Goal: Task Accomplishment & Management: Use online tool/utility

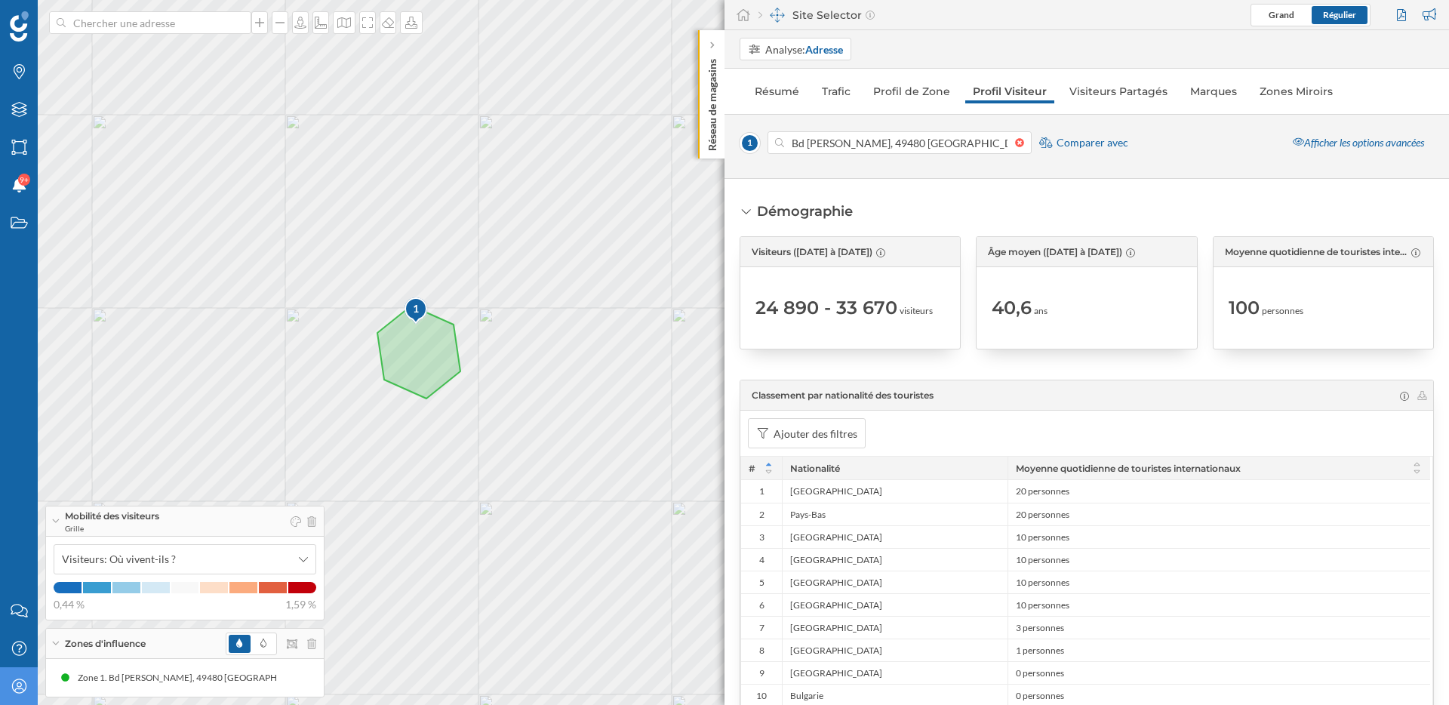
scroll to position [1787, 0]
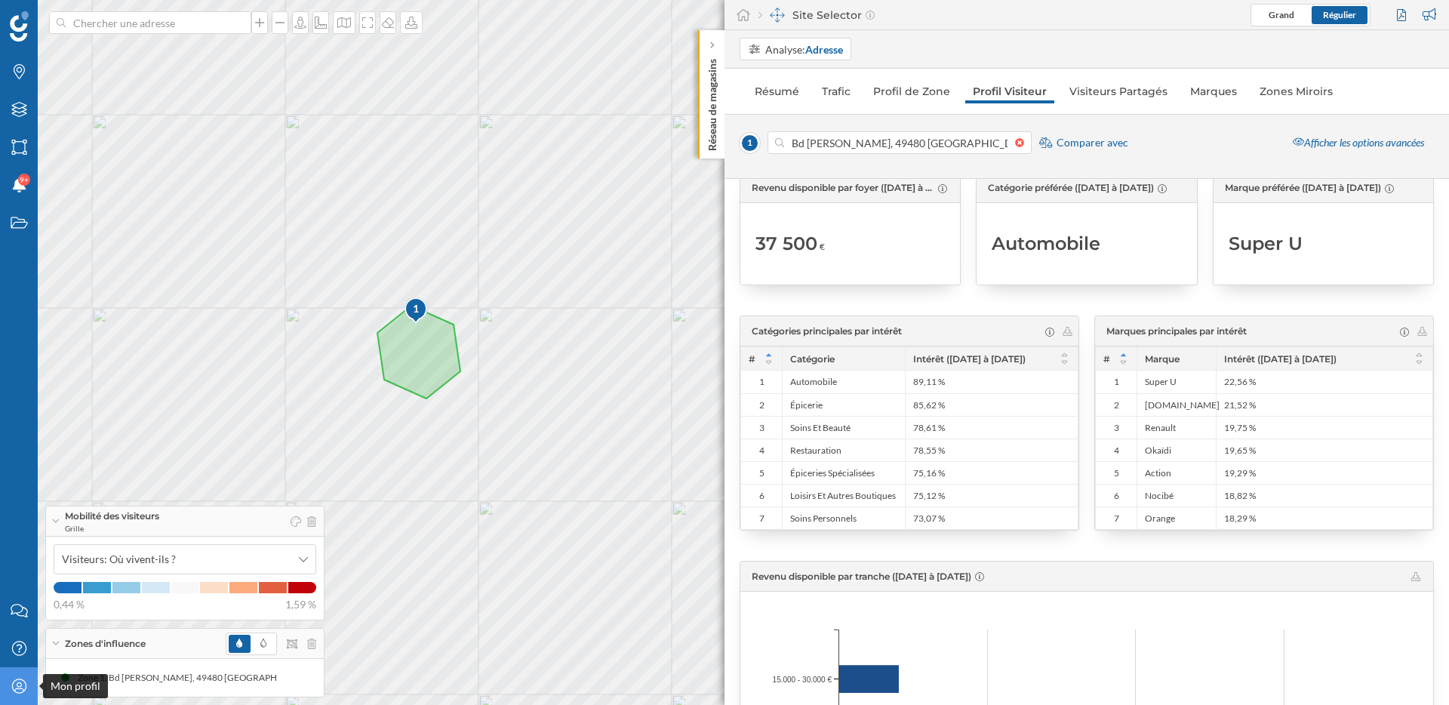
click at [18, 684] on icon "Mon profil" at bounding box center [19, 686] width 19 height 15
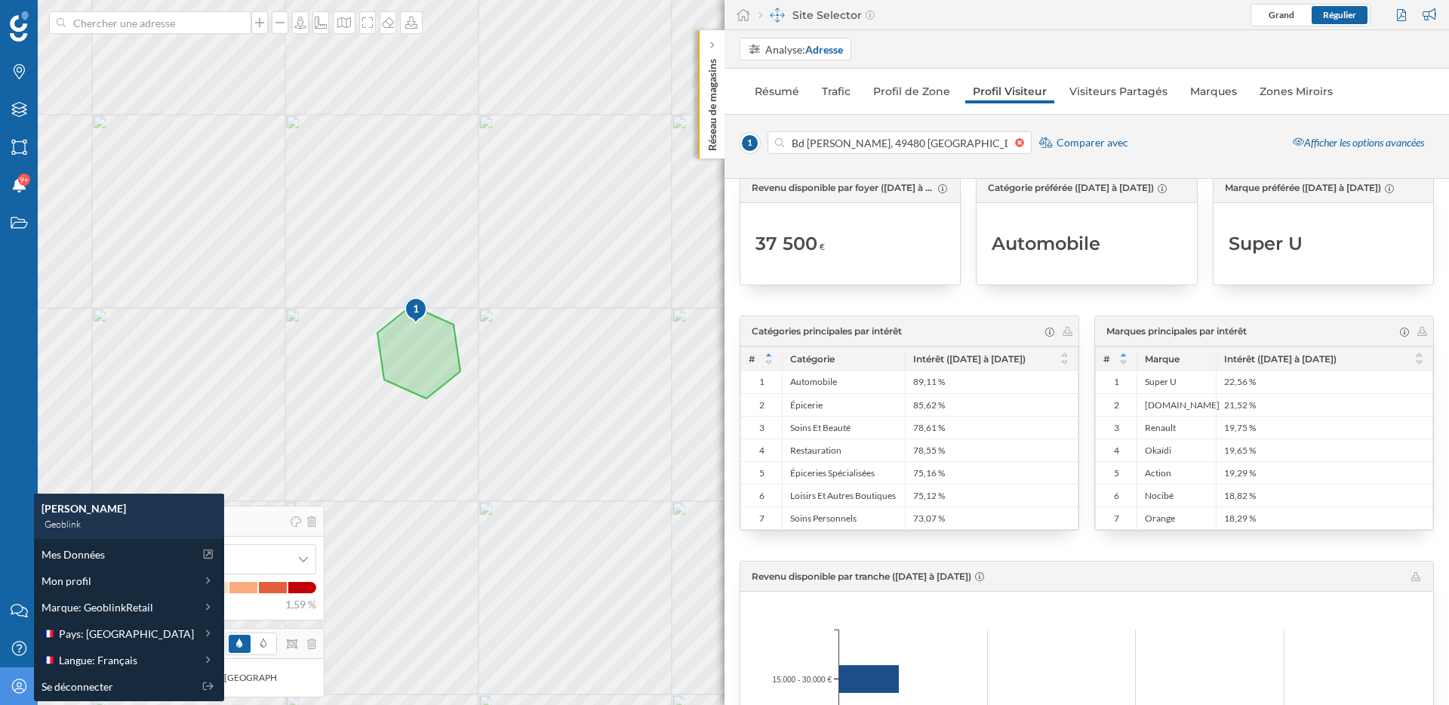
click at [16, 686] on icon "Mon profil" at bounding box center [19, 686] width 19 height 15
click at [94, 551] on span "Mes Données" at bounding box center [73, 555] width 63 height 16
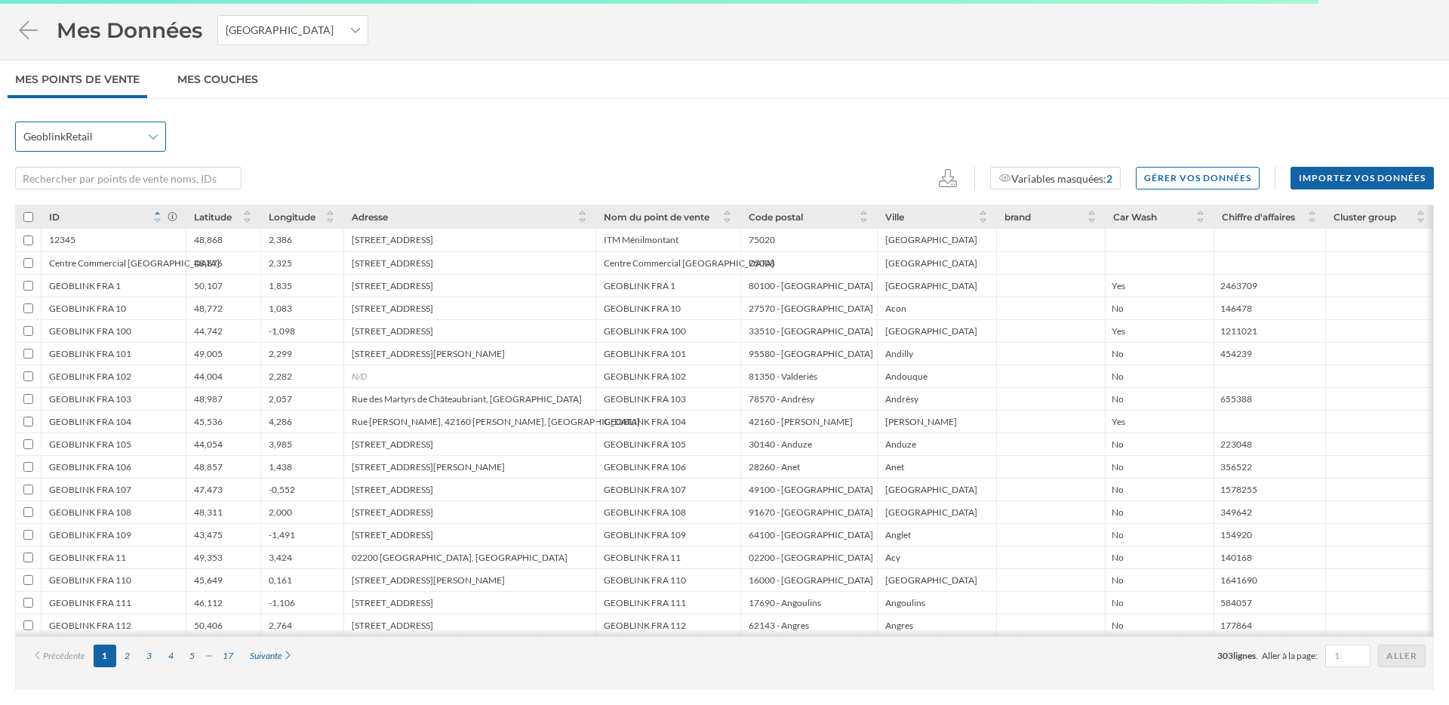
click at [141, 137] on div "GeoblinkRetail" at bounding box center [90, 137] width 151 height 30
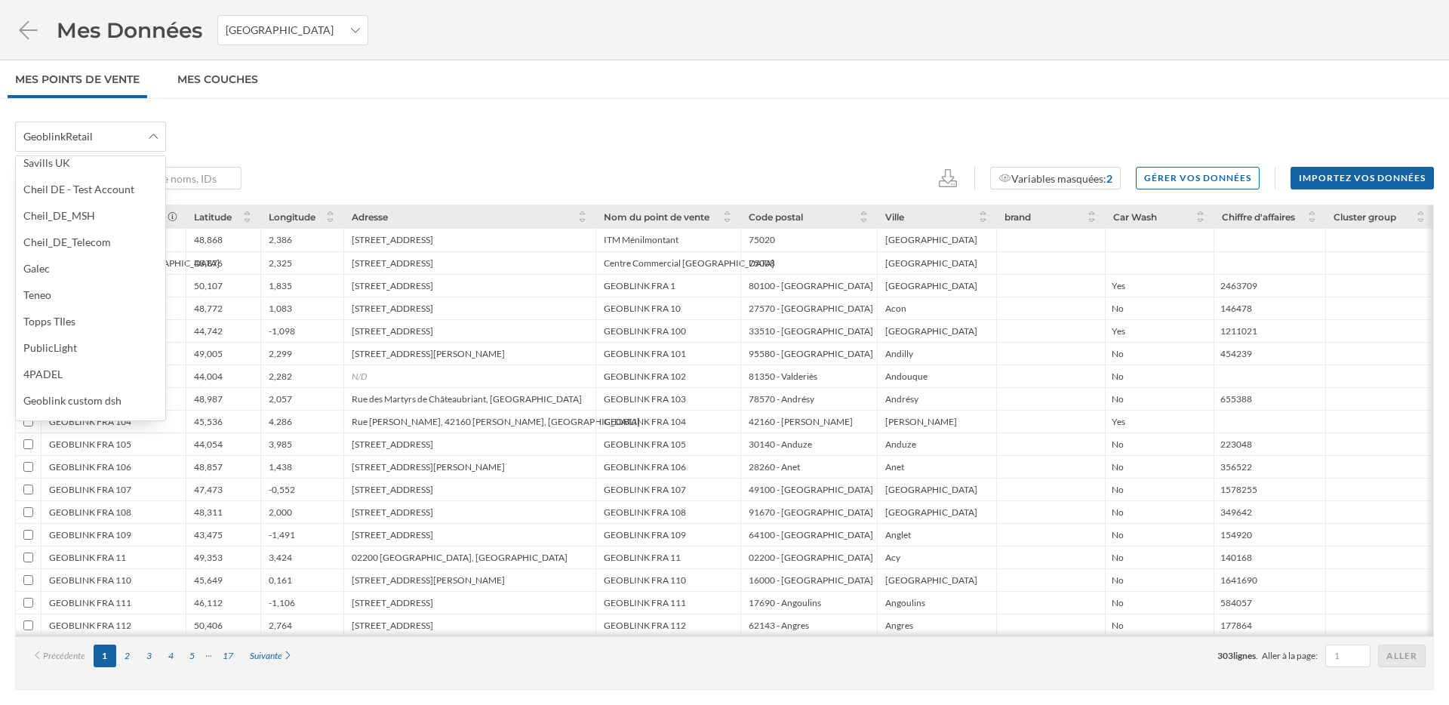
scroll to position [876, 0]
click at [93, 383] on div "PS_test" at bounding box center [89, 379] width 133 height 16
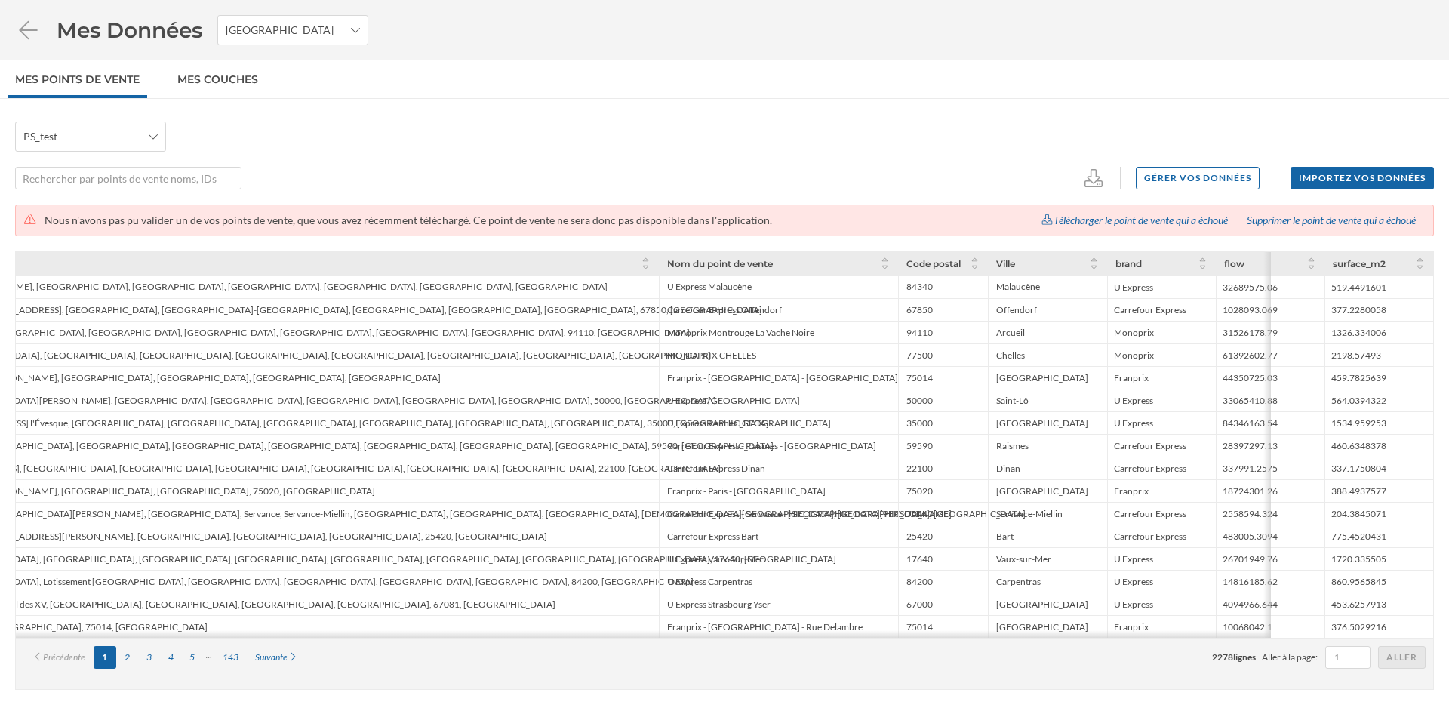
scroll to position [0, 0]
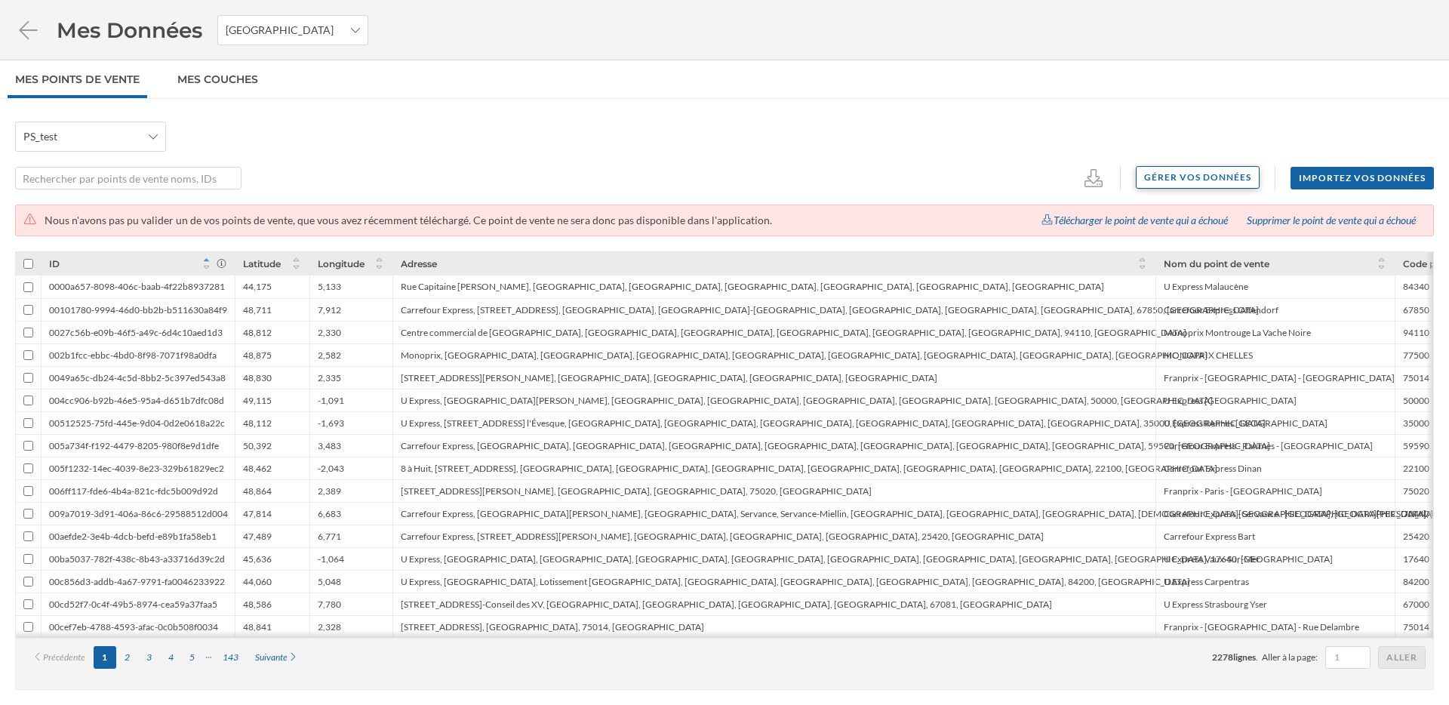
click at [1209, 177] on div "Gérer vos données" at bounding box center [1198, 177] width 124 height 23
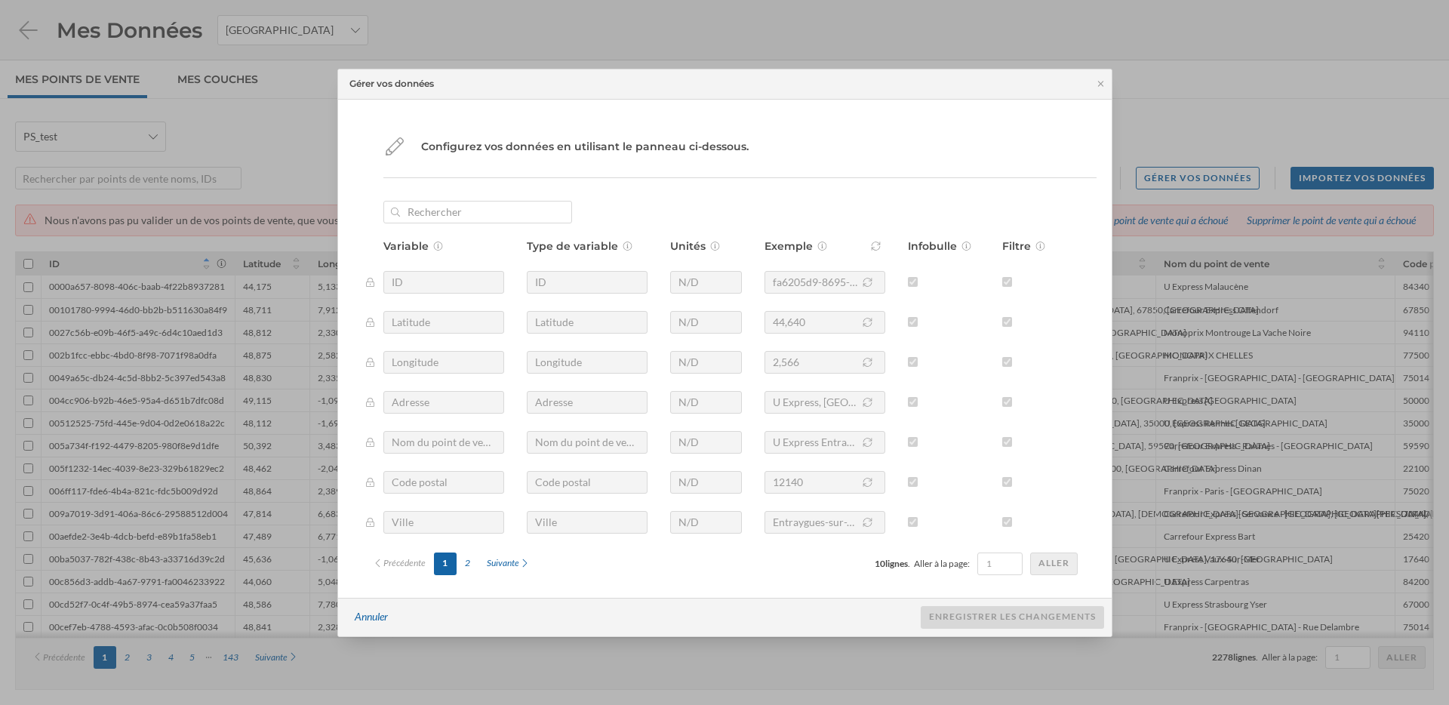
click at [1185, 191] on div at bounding box center [724, 352] width 1449 height 705
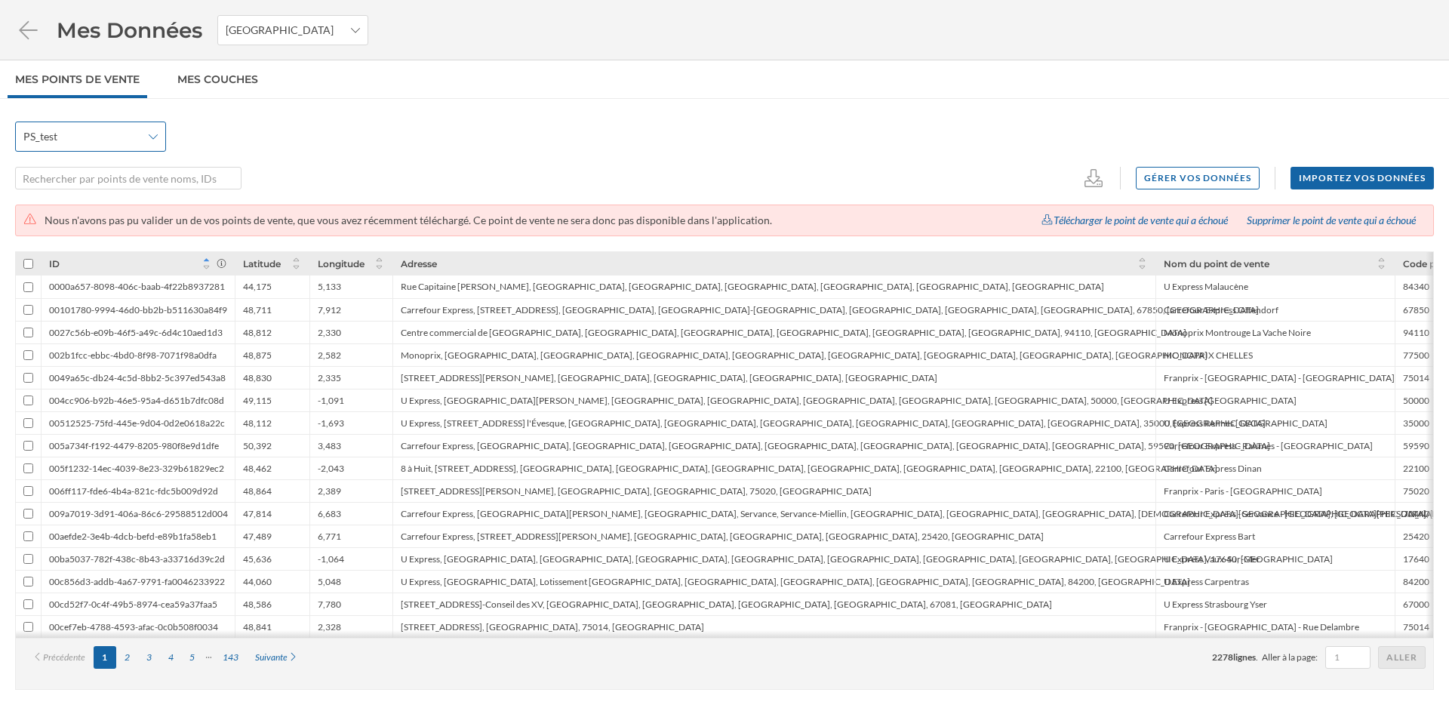
click at [118, 139] on span "PS_test" at bounding box center [82, 136] width 118 height 15
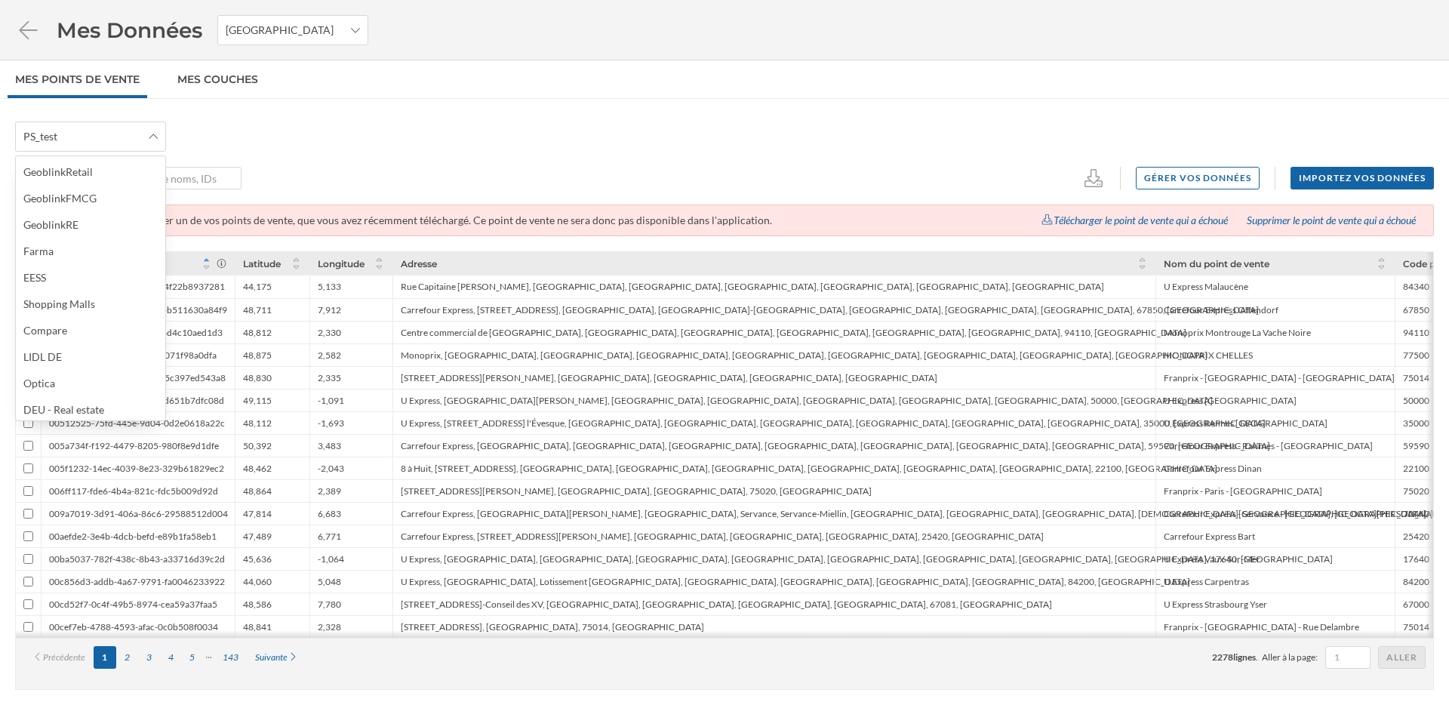
click at [503, 160] on div "PS_test Gérer vos données Importez vos données" at bounding box center [724, 156] width 1419 height 68
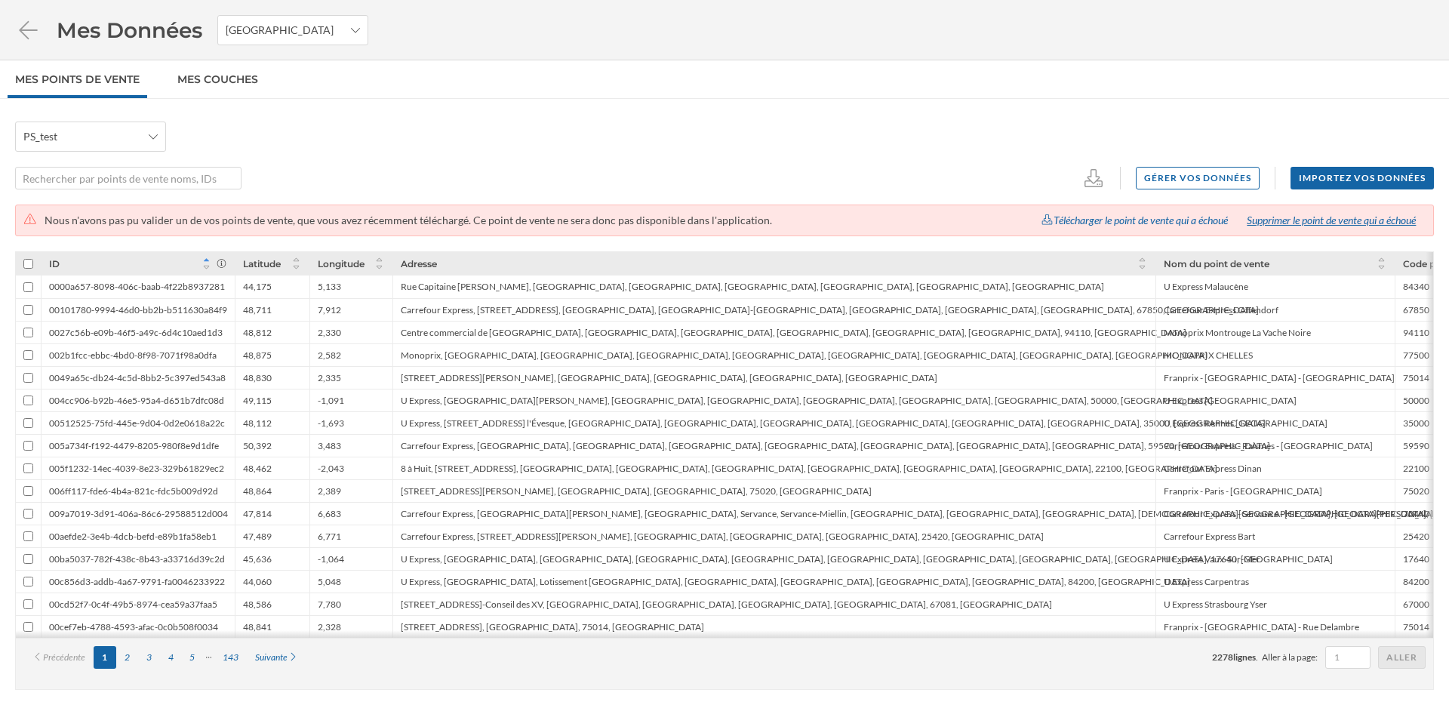
click at [1299, 223] on div "Supprimer le point de vente qui a échoué" at bounding box center [1332, 220] width 188 height 23
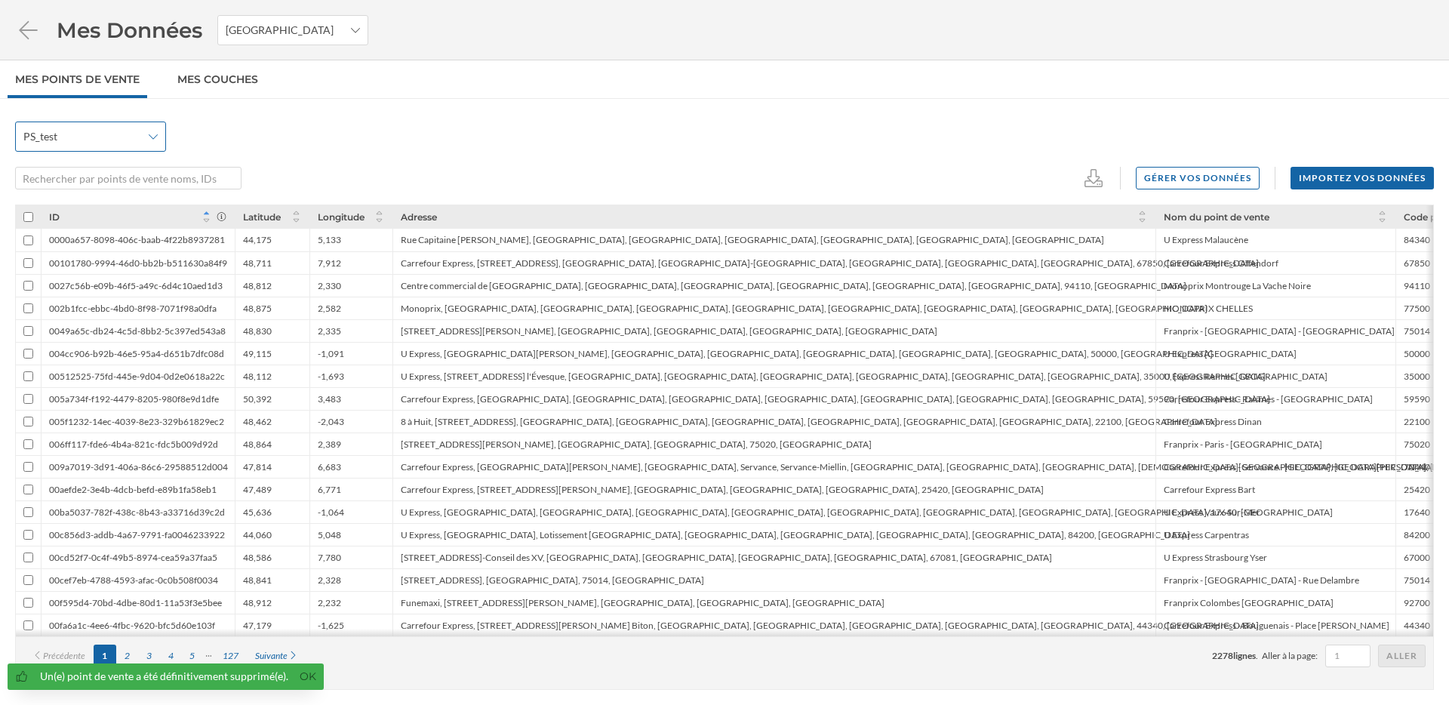
click at [146, 140] on div "PS_test" at bounding box center [90, 137] width 151 height 30
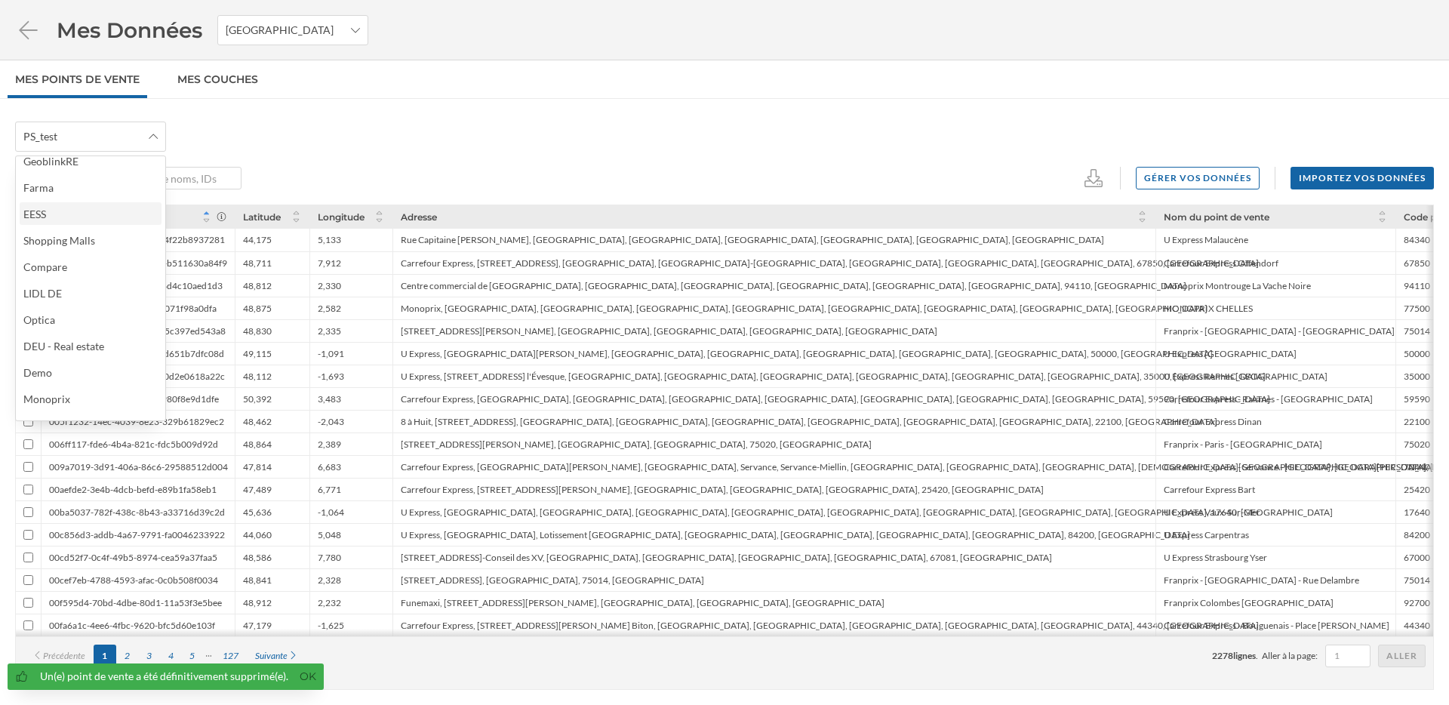
scroll to position [72, 0]
click at [78, 316] on div "Optica" at bounding box center [89, 311] width 133 height 16
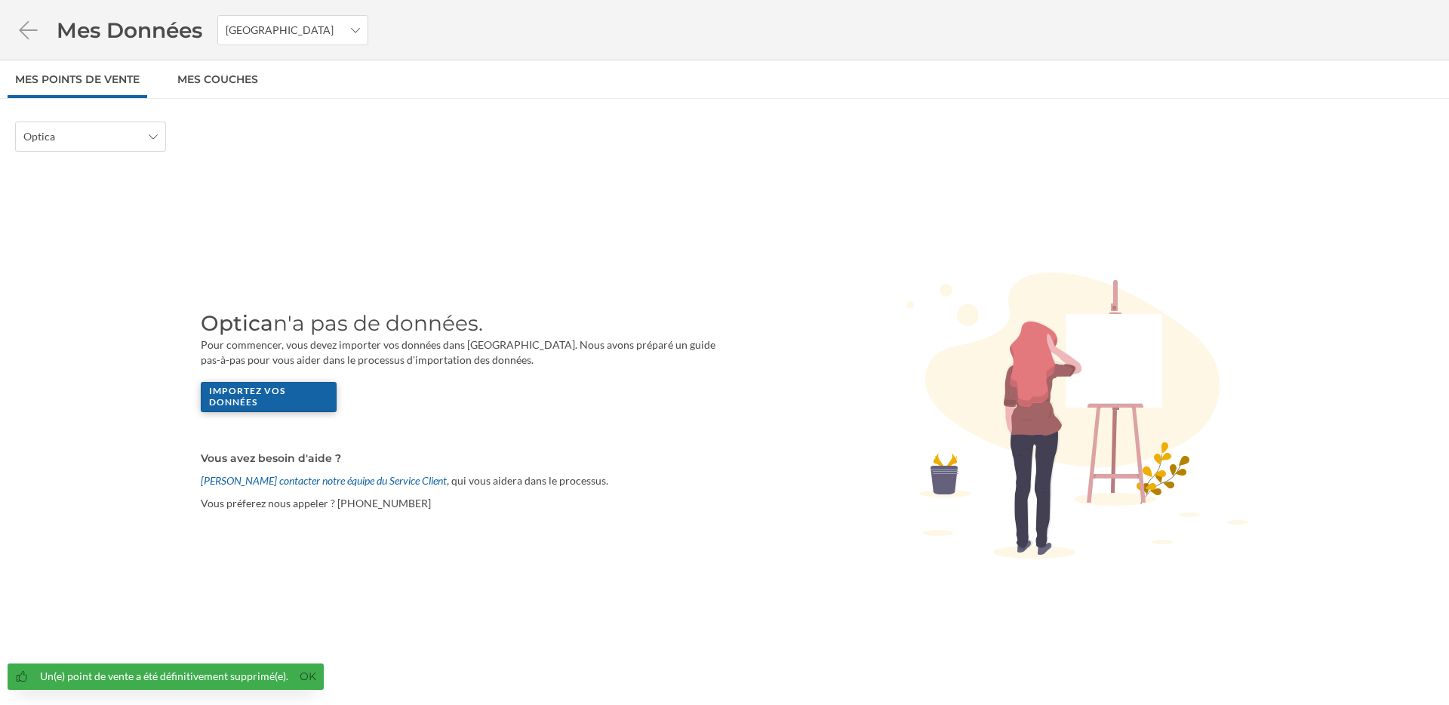
click at [257, 403] on div "Importez vos données" at bounding box center [269, 397] width 136 height 30
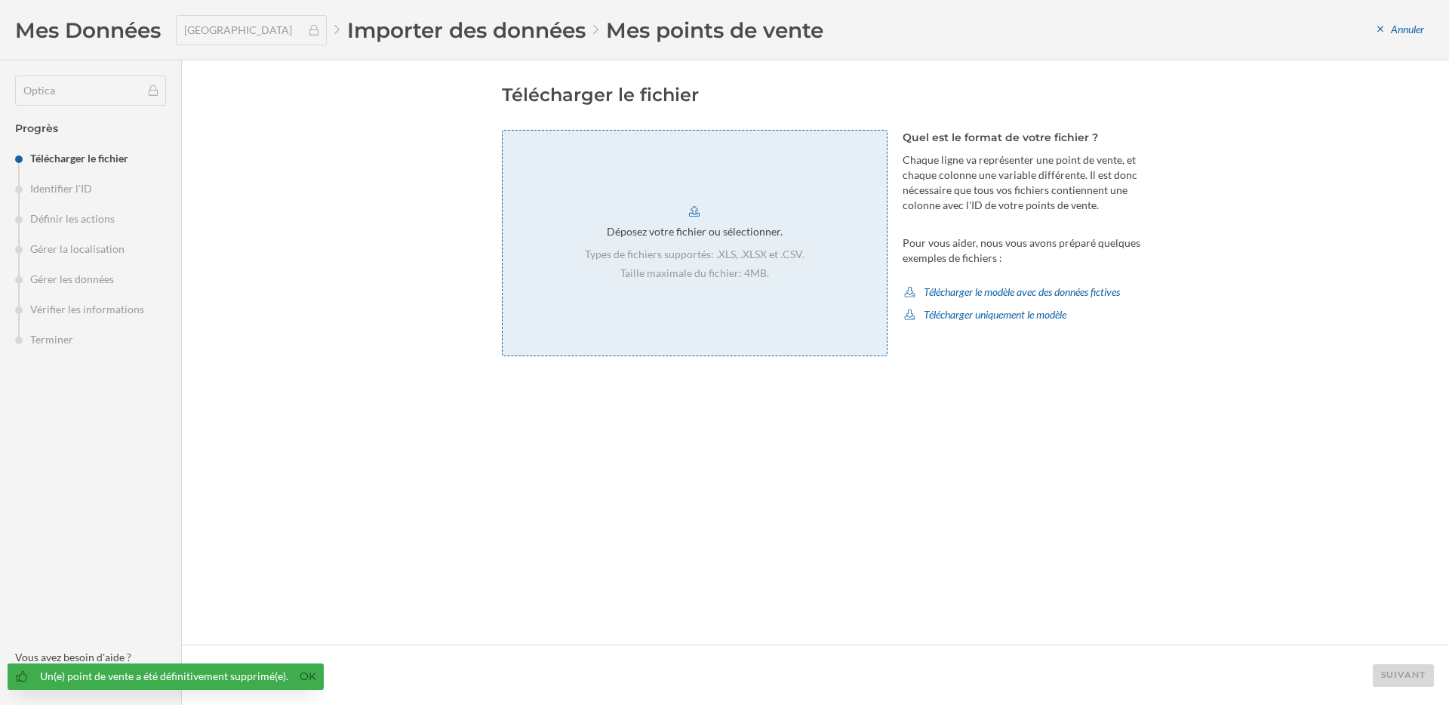
click at [782, 251] on p "Types de fichiers supportés: .XLS, .XLSX et .CSV." at bounding box center [695, 254] width 220 height 15
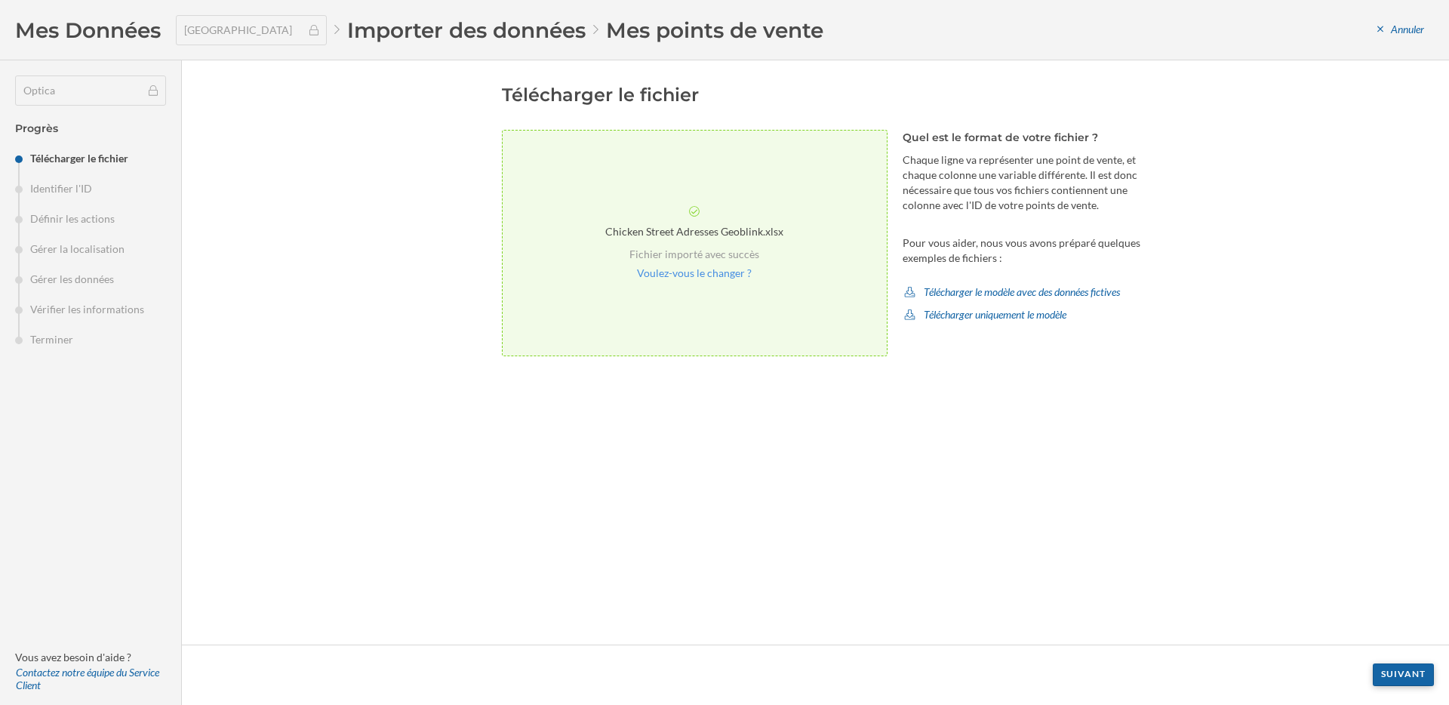
click at [1403, 676] on div "Suivant" at bounding box center [1403, 675] width 61 height 23
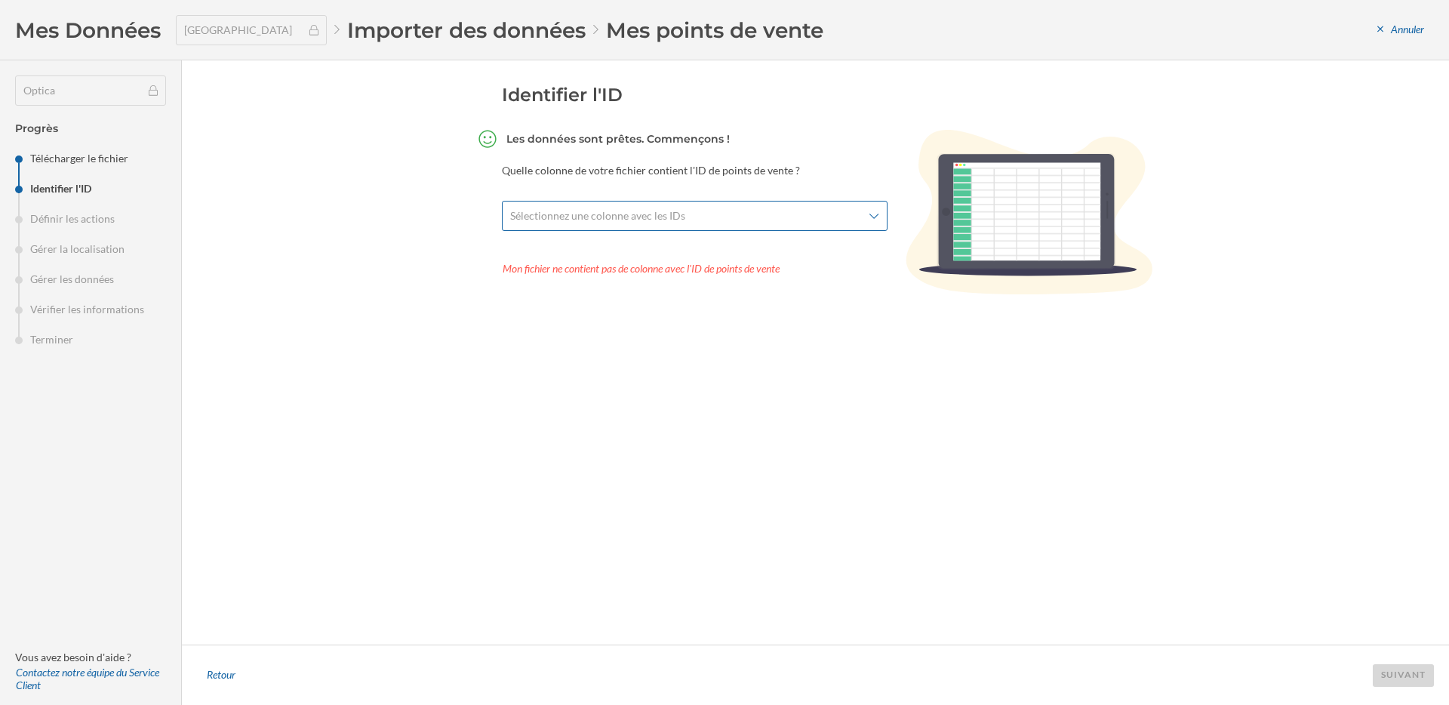
click at [680, 224] on div "Sélectionnez une colonne avec les IDs" at bounding box center [695, 216] width 386 height 30
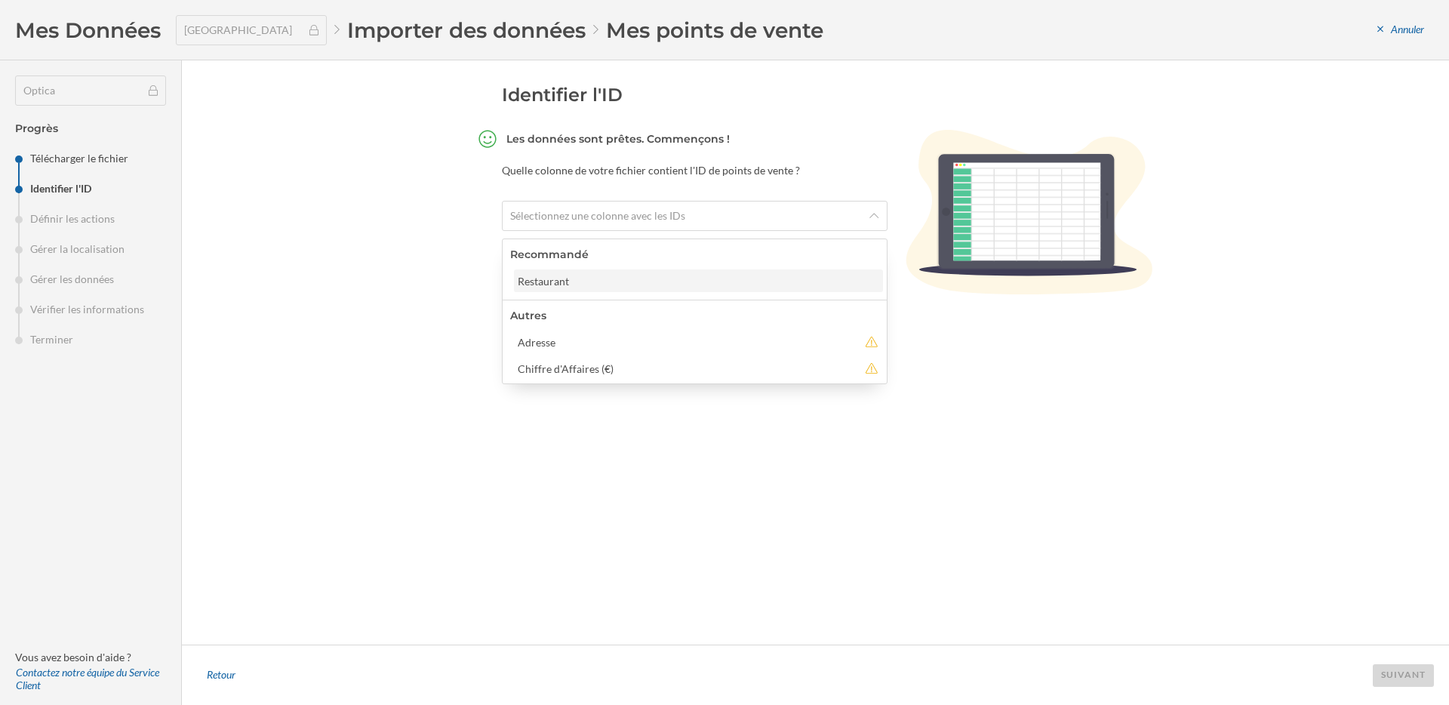
click at [623, 278] on div "Restaurant" at bounding box center [698, 281] width 360 height 16
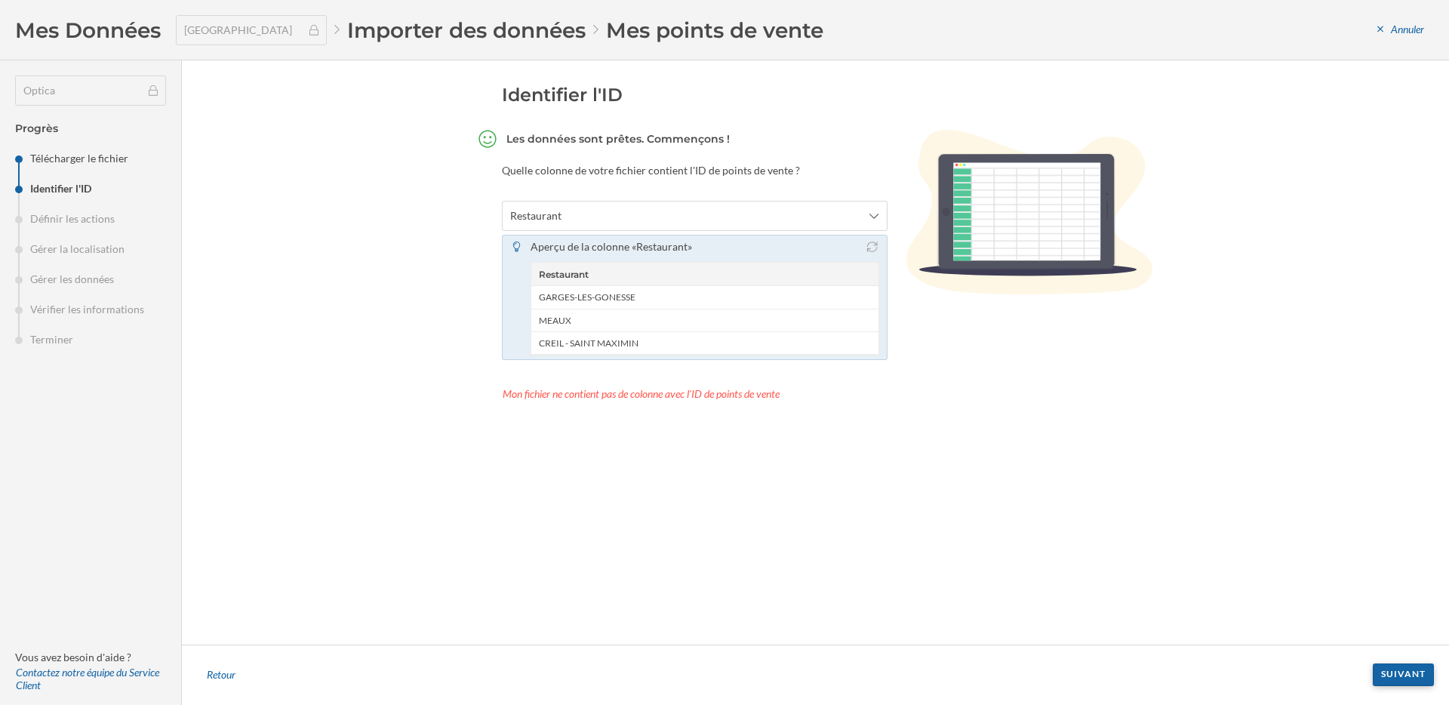
click at [1390, 673] on div "Suivant" at bounding box center [1403, 675] width 61 height 23
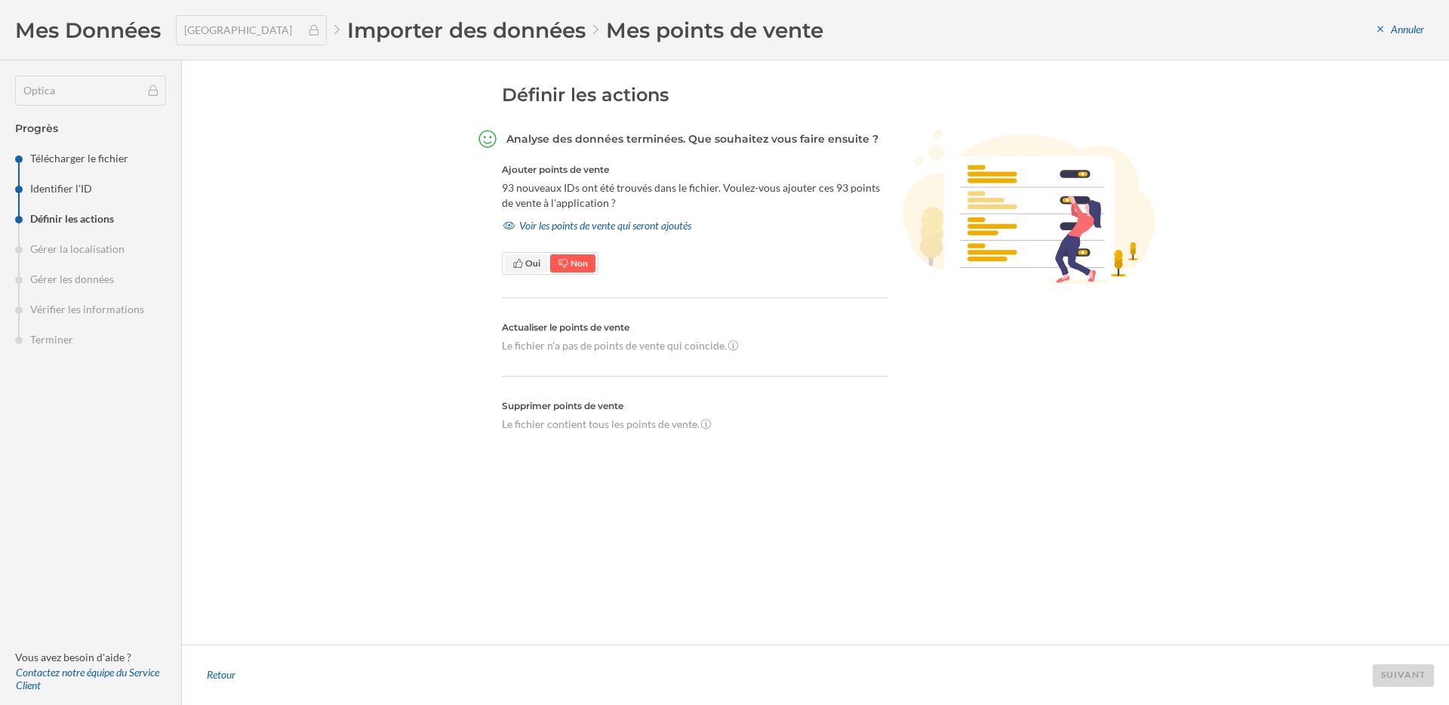
click at [526, 263] on span "Oui" at bounding box center [532, 262] width 15 height 11
click at [1387, 670] on div "Suivant" at bounding box center [1403, 675] width 61 height 23
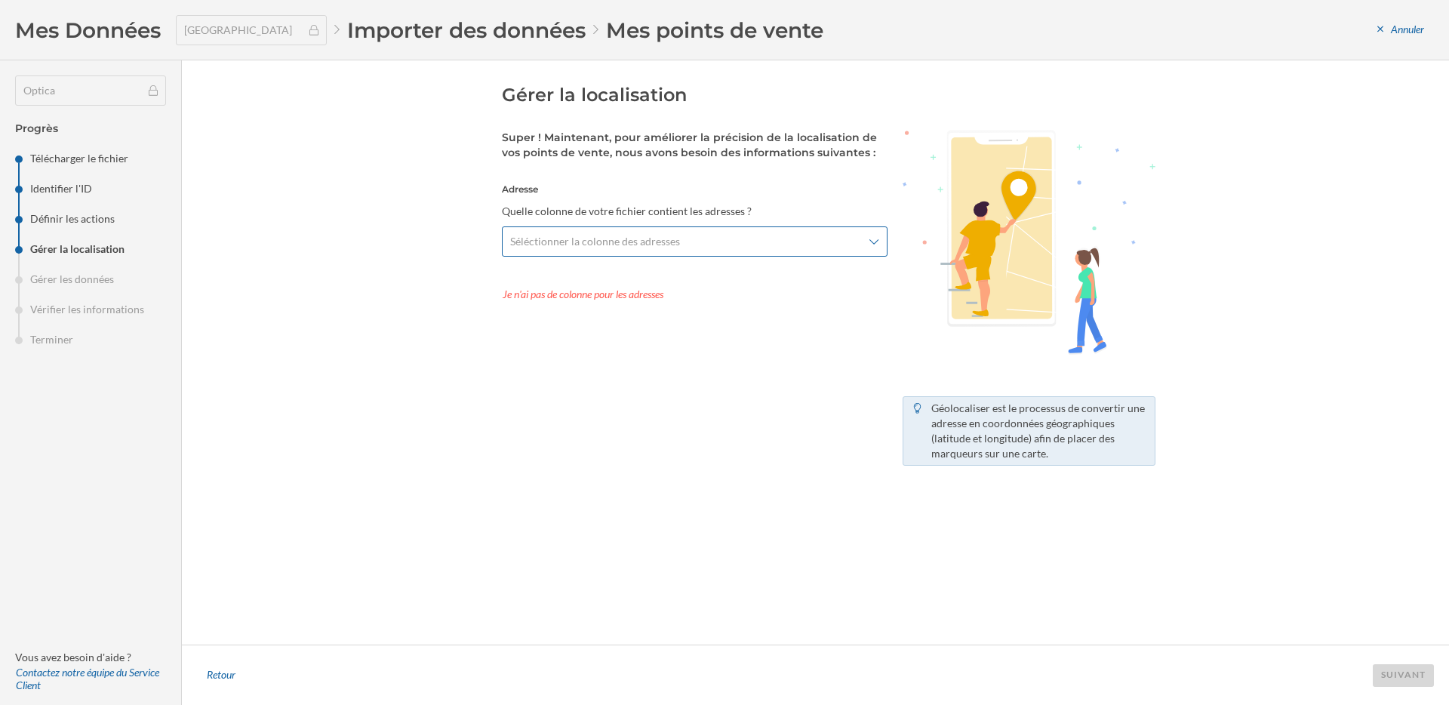
click at [654, 247] on span "Séléctionner la colonne des adresses" at bounding box center [595, 241] width 170 height 15
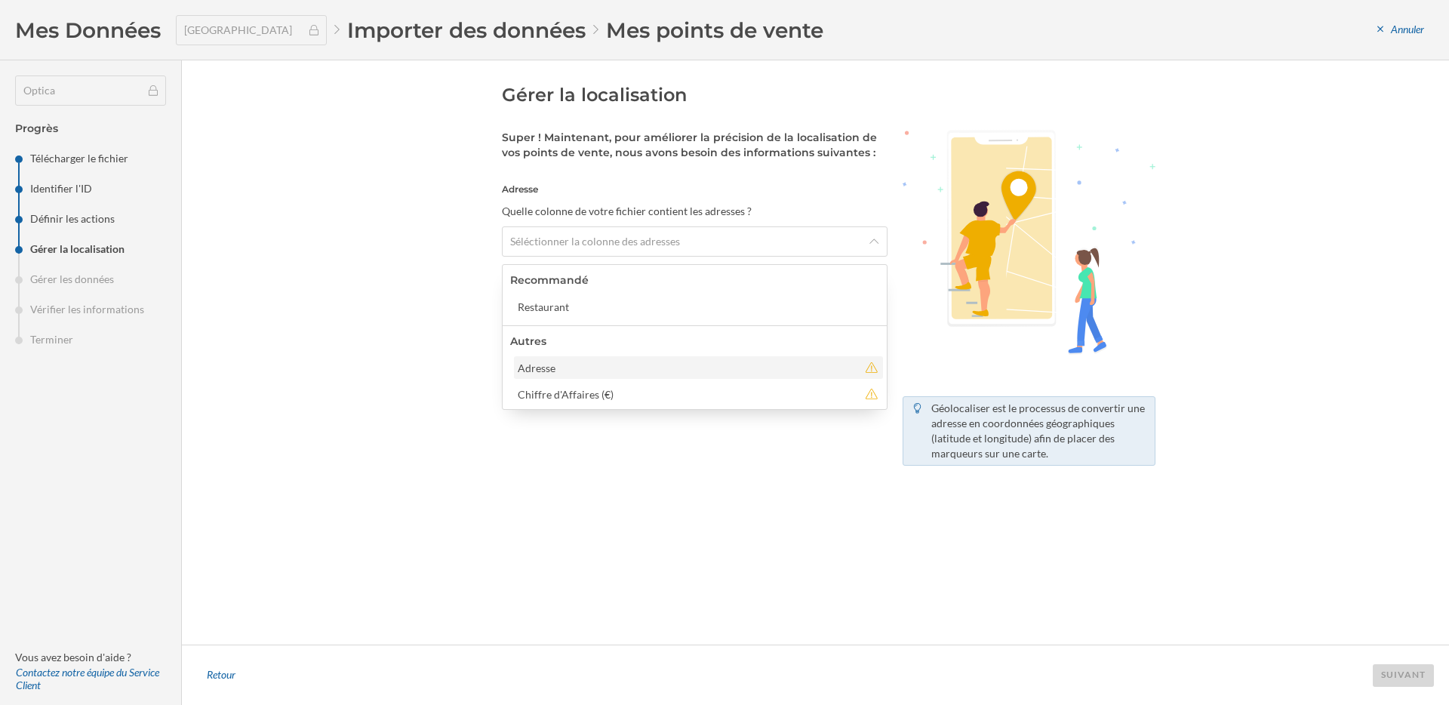
click at [606, 372] on div "Adresse" at bounding box center [688, 368] width 340 height 16
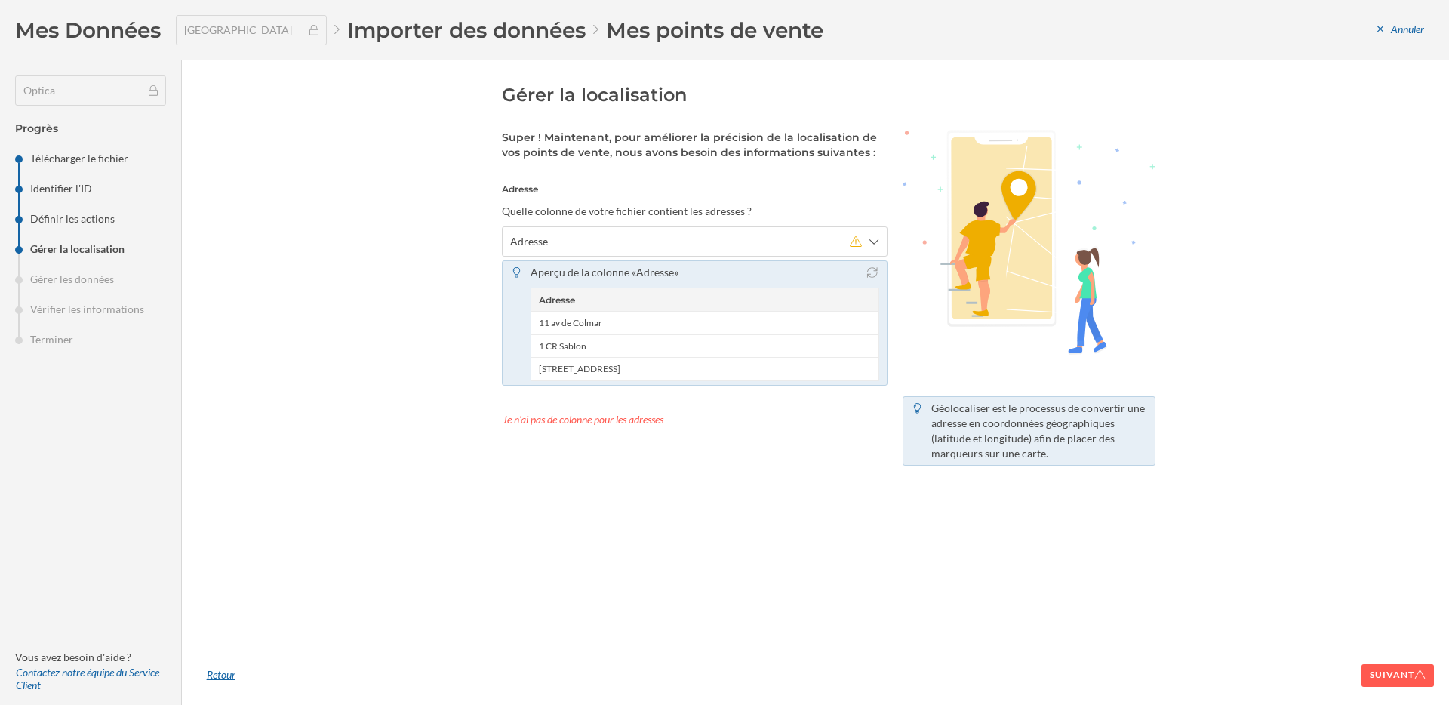
click at [207, 673] on div "Retour" at bounding box center [221, 675] width 48 height 23
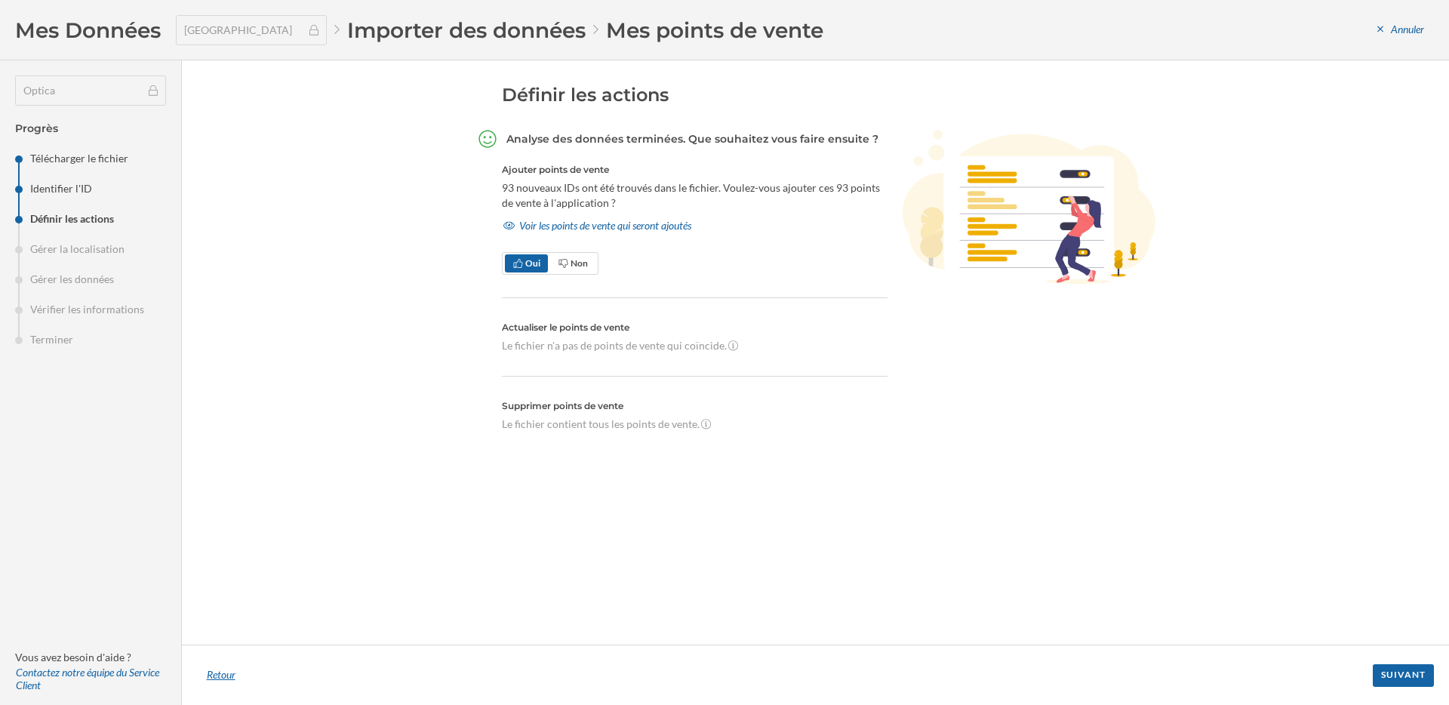
click at [211, 673] on div "Retour" at bounding box center [221, 675] width 48 height 23
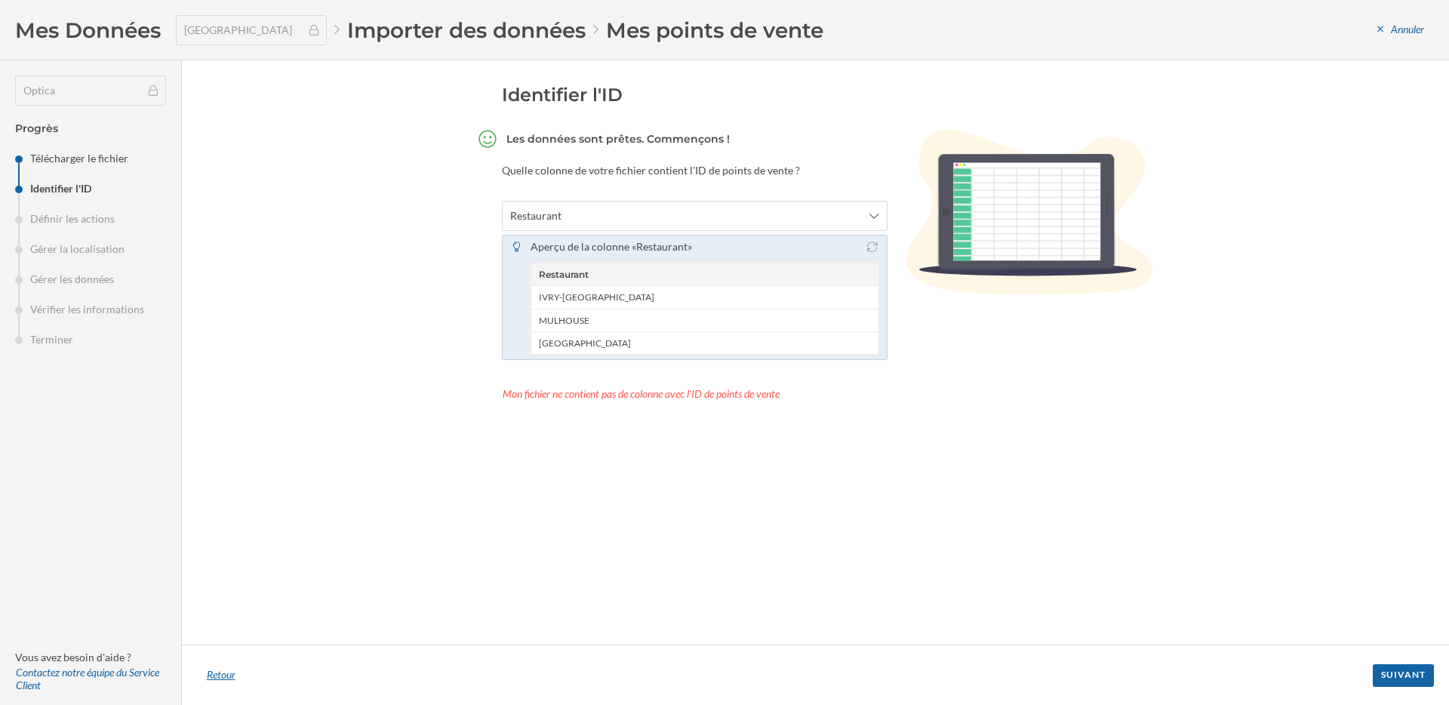
click at [219, 676] on div "Retour" at bounding box center [221, 675] width 48 height 23
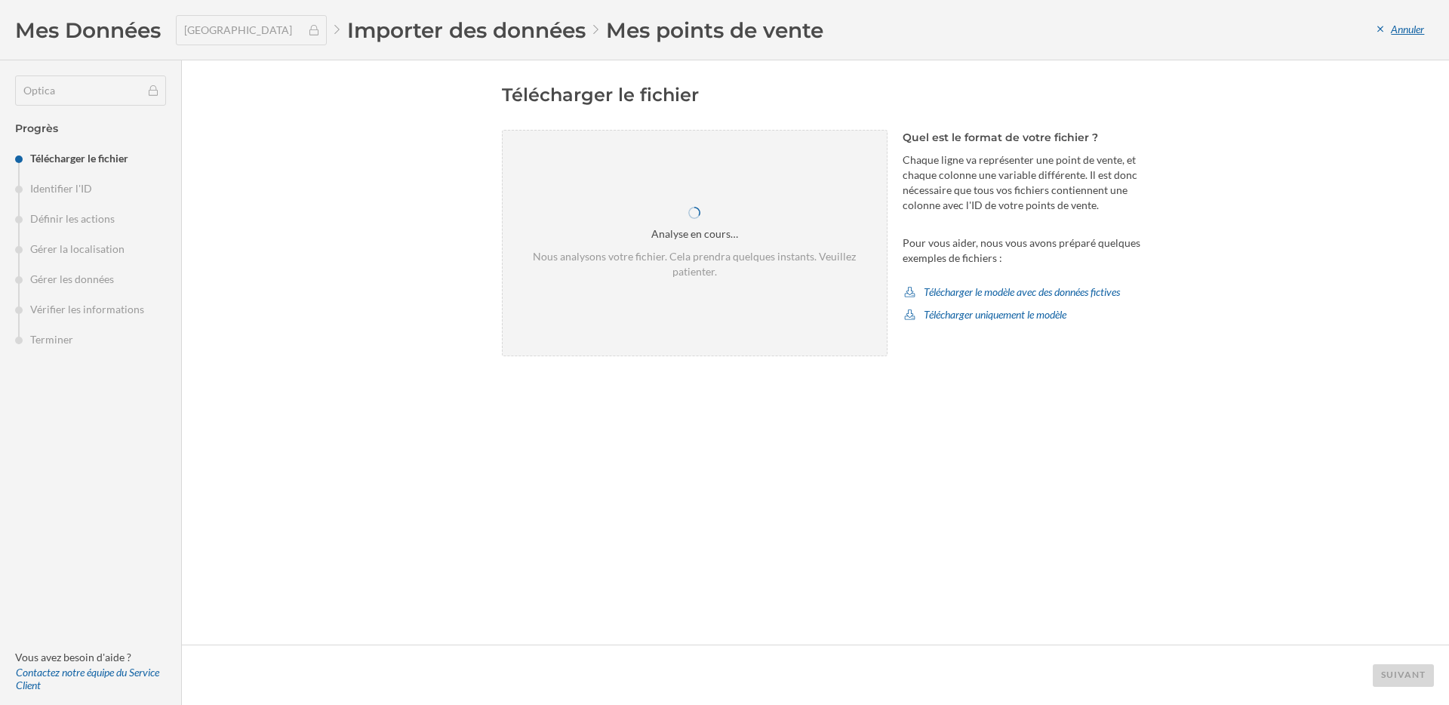
click at [1397, 29] on div "Annuler" at bounding box center [1401, 30] width 66 height 23
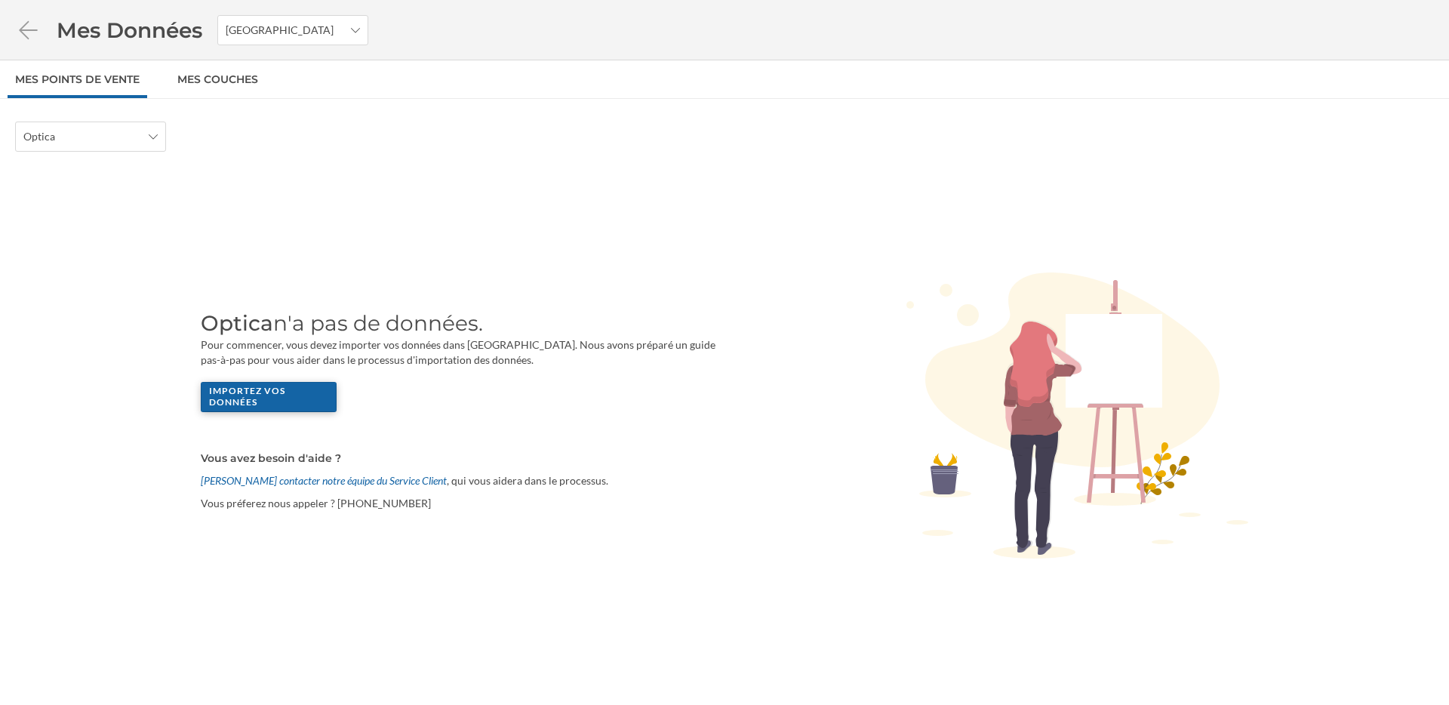
click at [239, 388] on div "Importez vos données" at bounding box center [269, 397] width 136 height 30
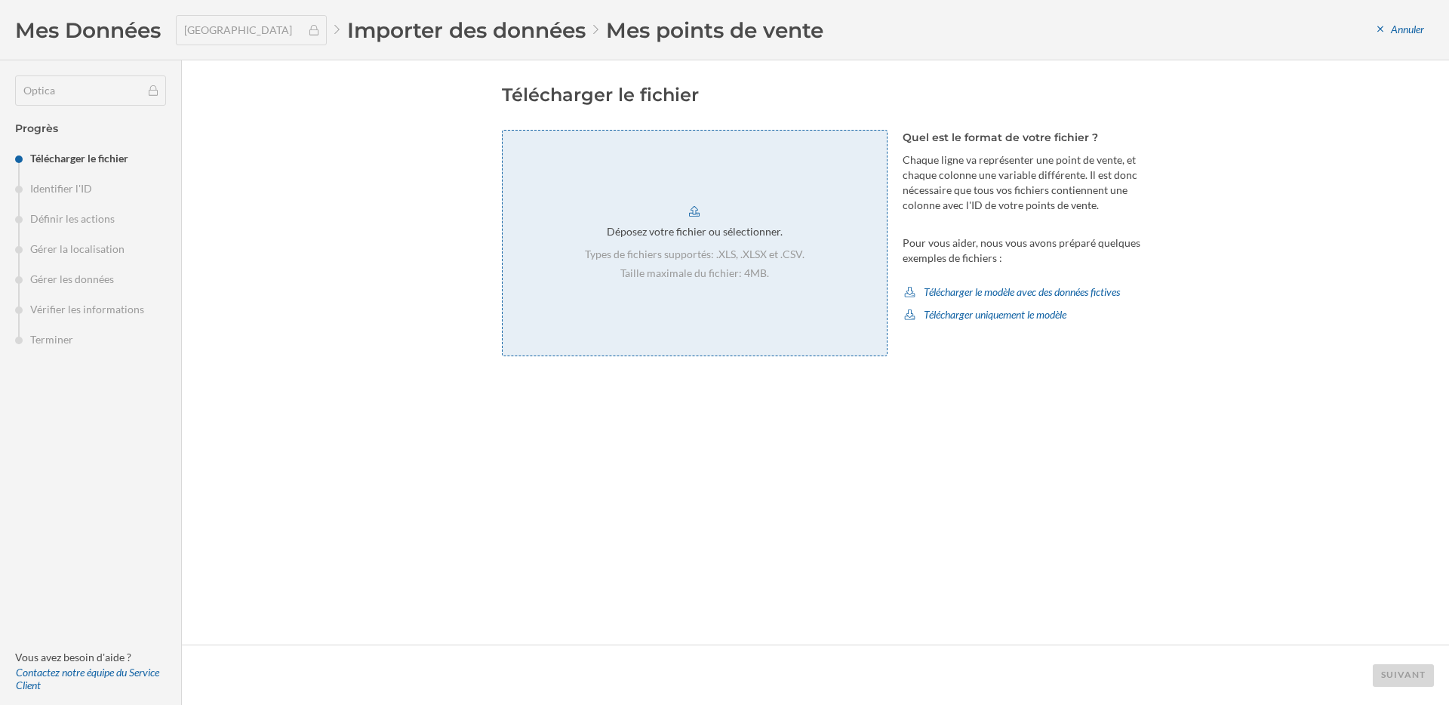
click at [748, 232] on div "Déposez votre fichier ou sélectionner." at bounding box center [695, 231] width 176 height 15
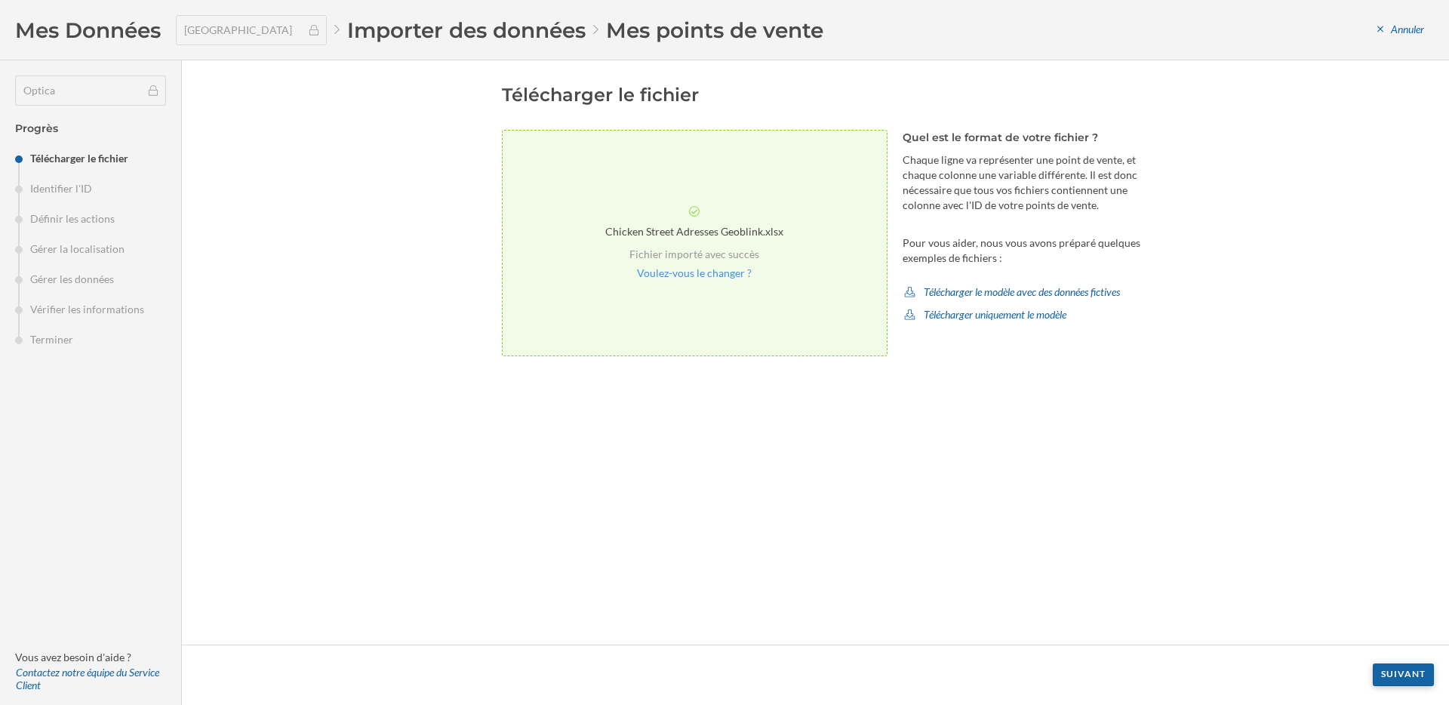
click at [1390, 673] on div "Suivant" at bounding box center [1403, 675] width 61 height 23
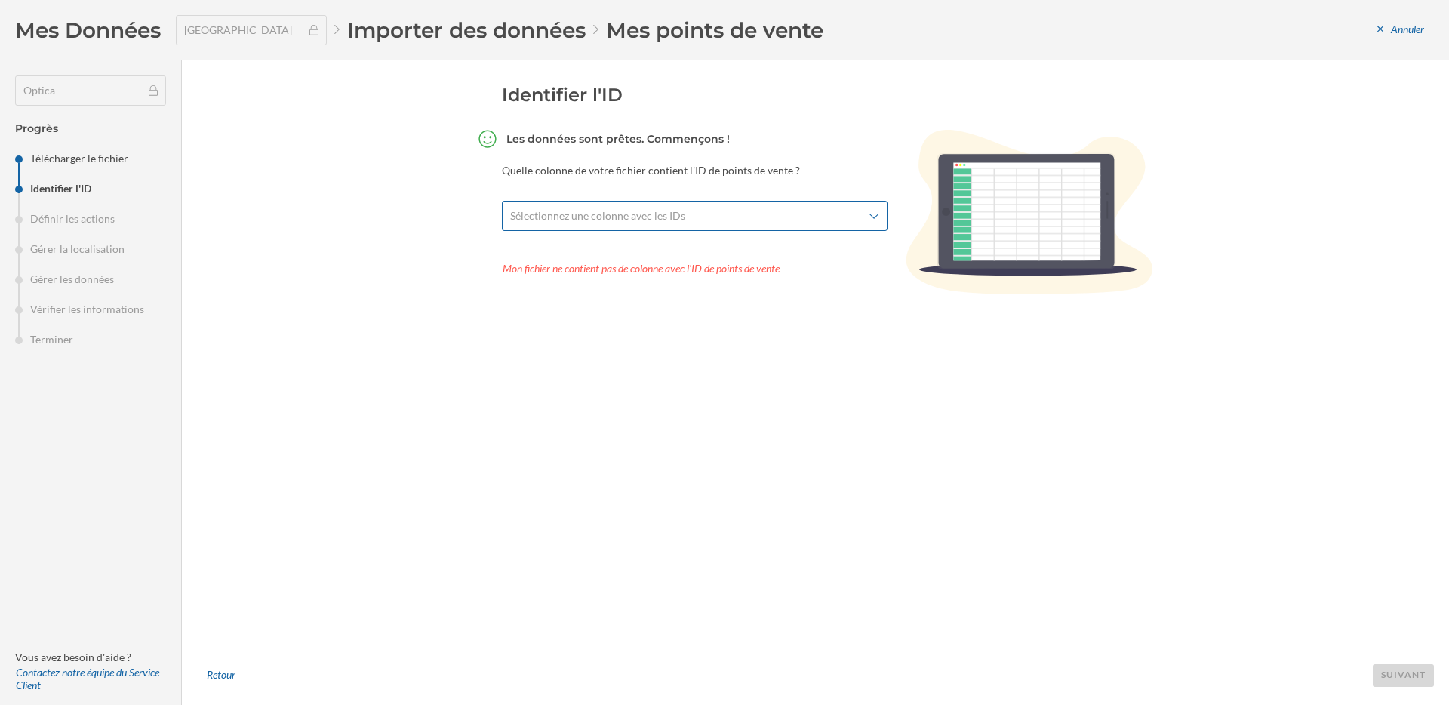
click at [790, 225] on div "Sélectionnez une colonne avec les IDs" at bounding box center [695, 216] width 386 height 30
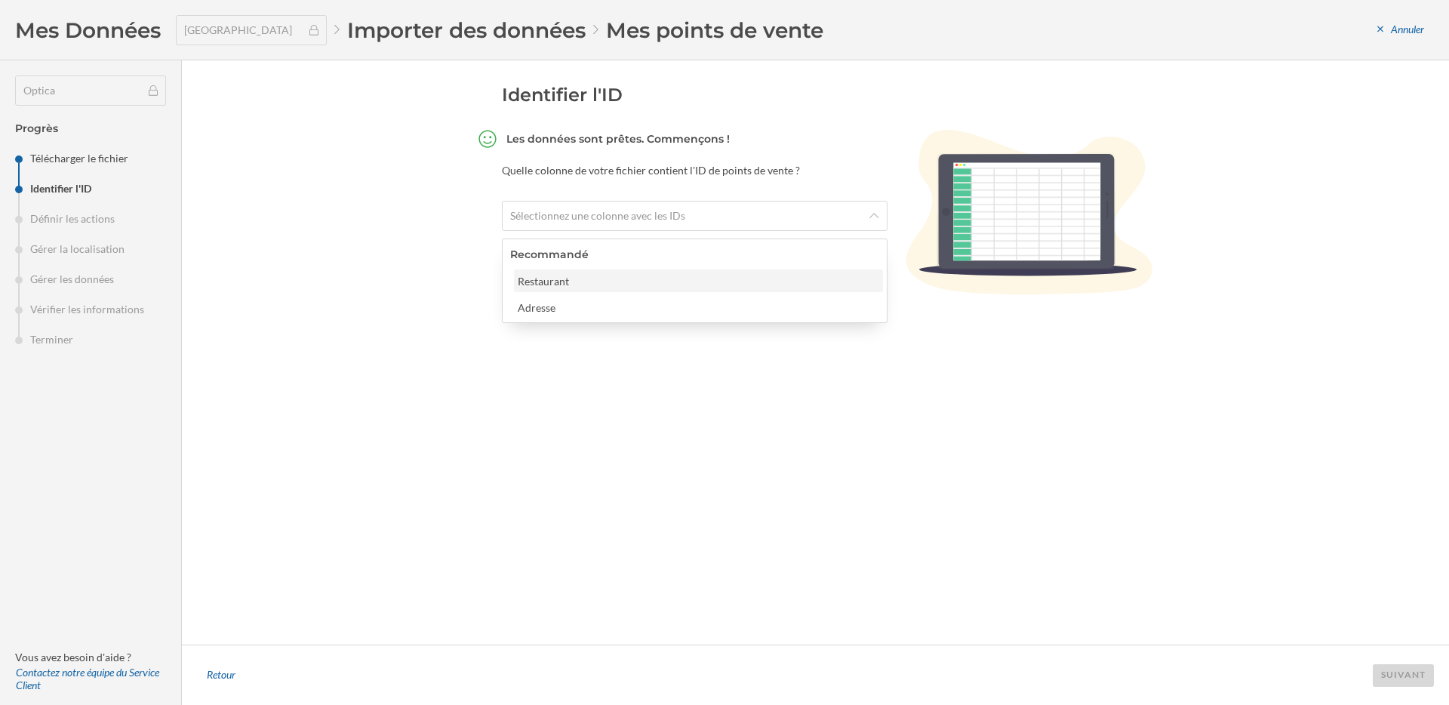
click at [741, 275] on div "Restaurant" at bounding box center [698, 281] width 360 height 16
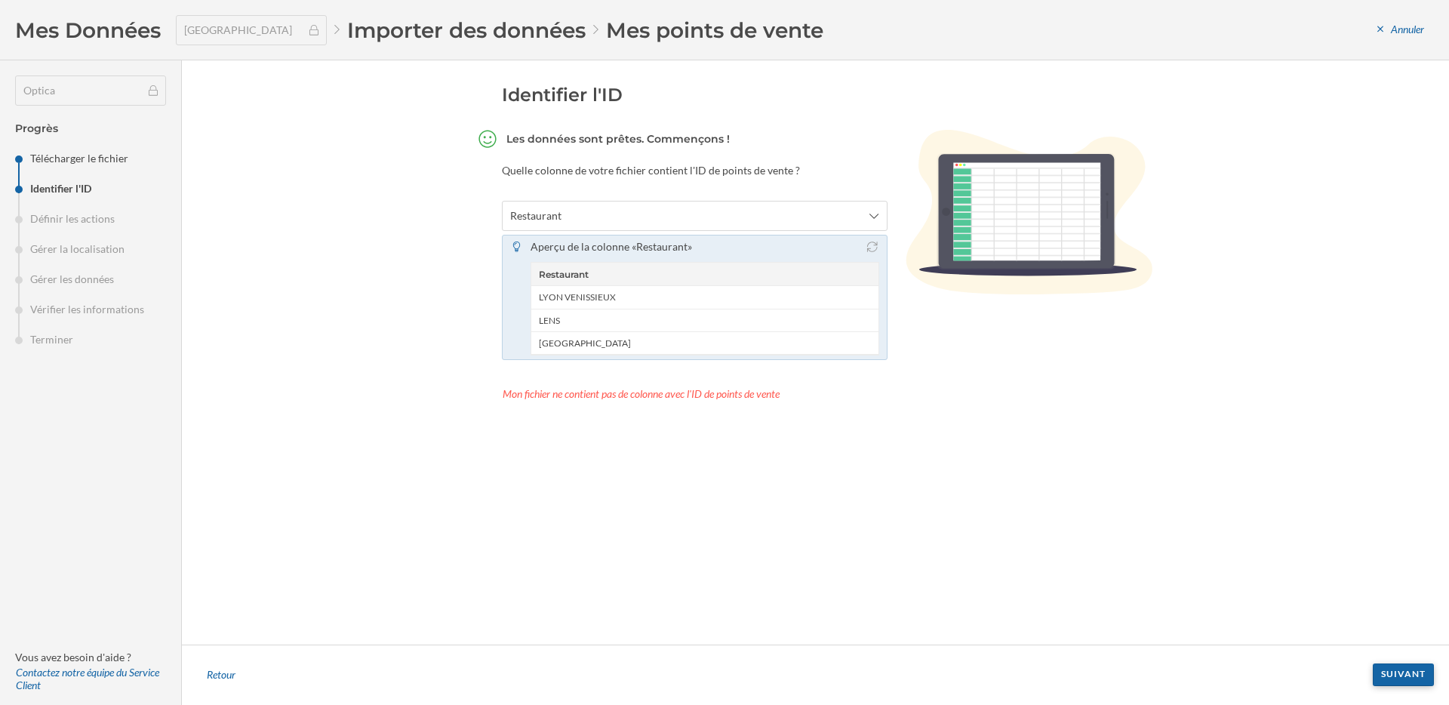
click at [1386, 673] on div "Suivant" at bounding box center [1403, 675] width 61 height 23
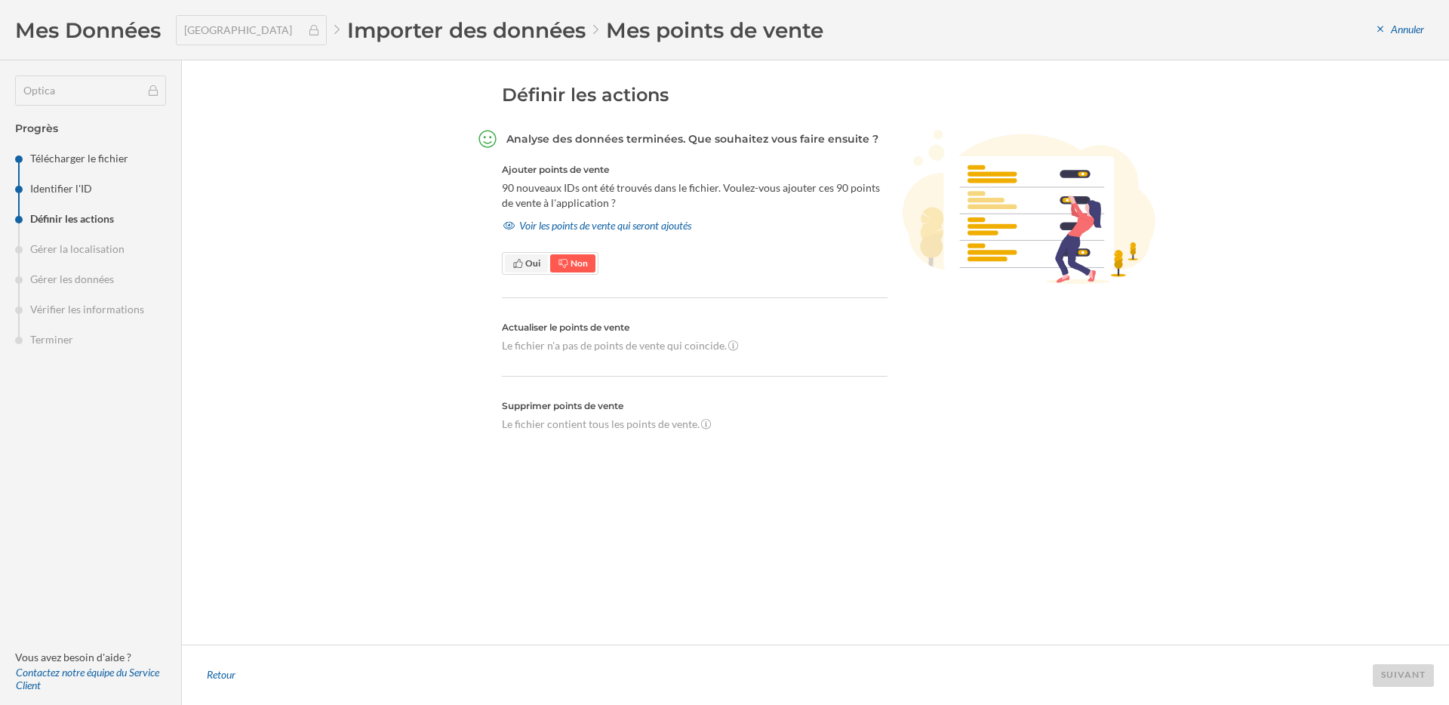
click at [520, 263] on icon at bounding box center [518, 263] width 11 height 9
click at [1382, 676] on div "Suivant" at bounding box center [1403, 675] width 61 height 23
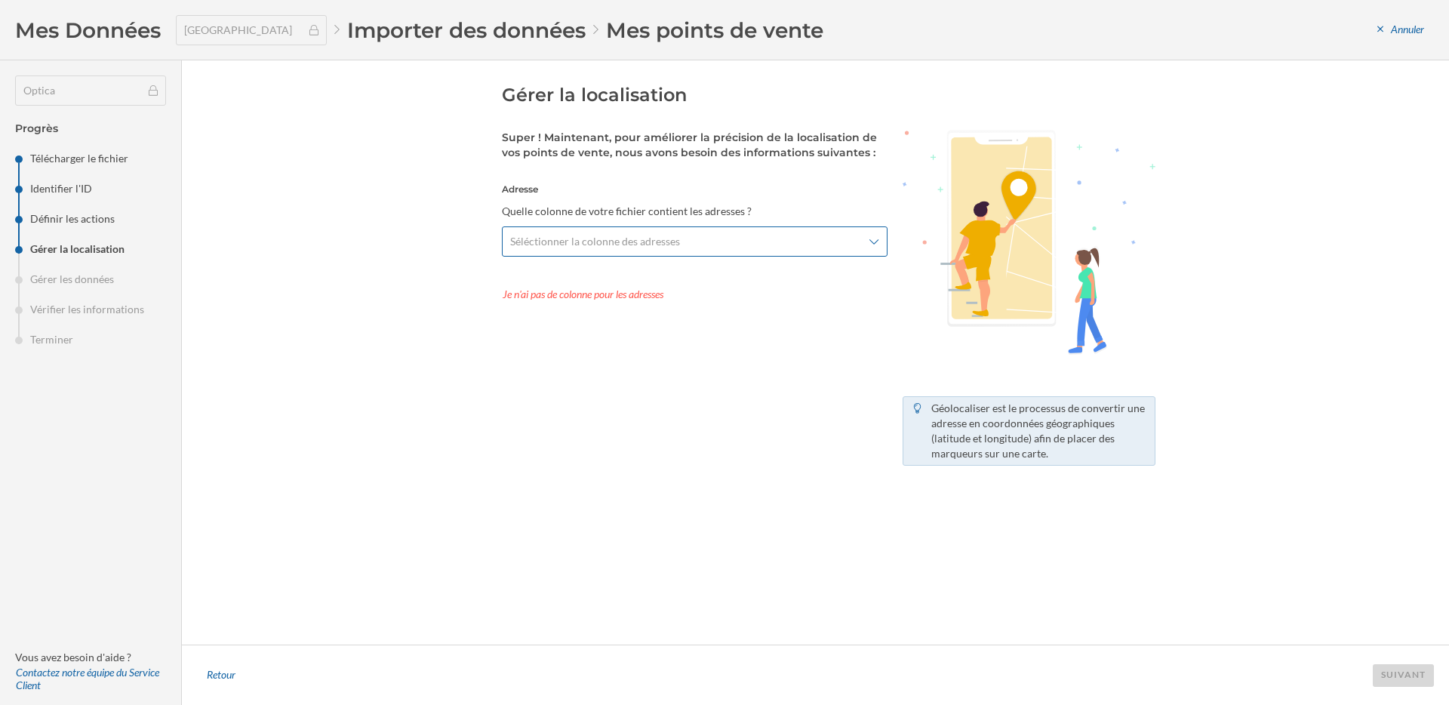
click at [649, 246] on span "Séléctionner la colonne des adresses" at bounding box center [595, 241] width 170 height 15
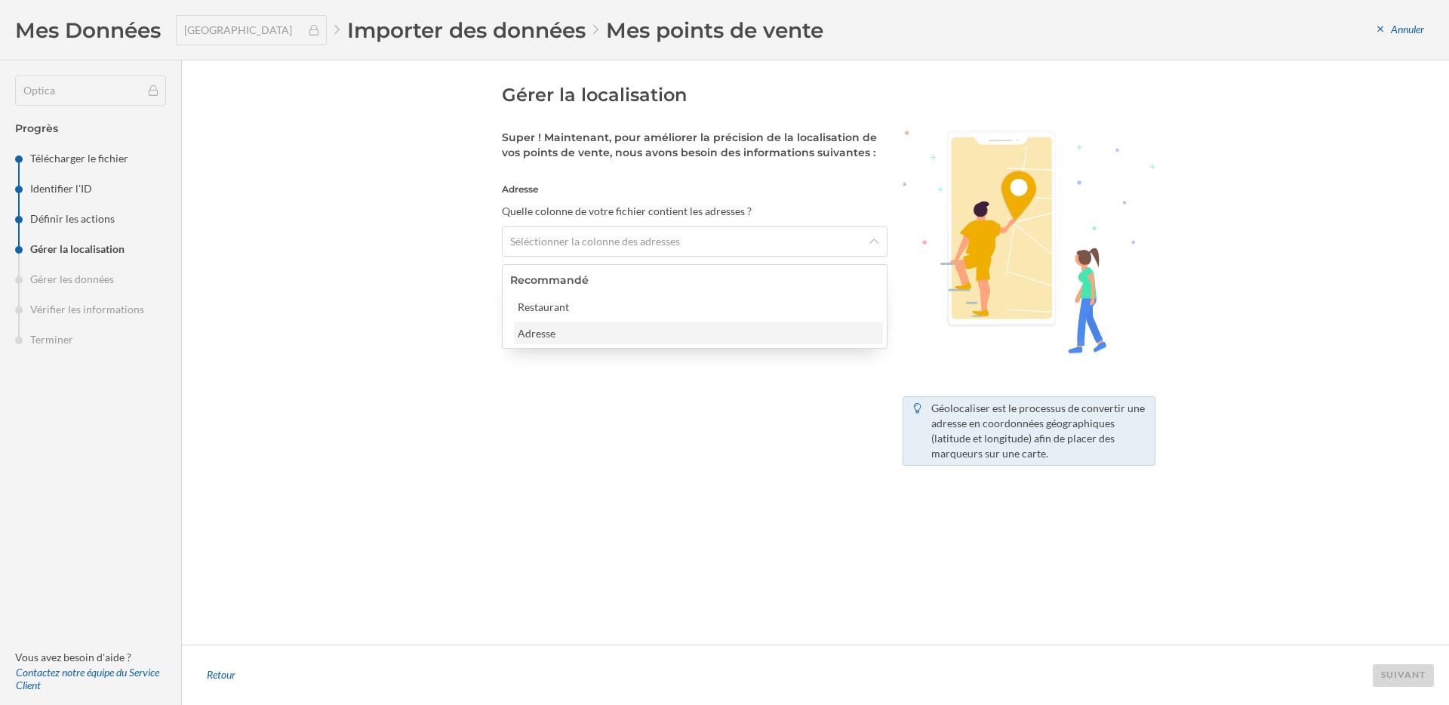
click at [621, 326] on div "Adresse" at bounding box center [698, 333] width 360 height 16
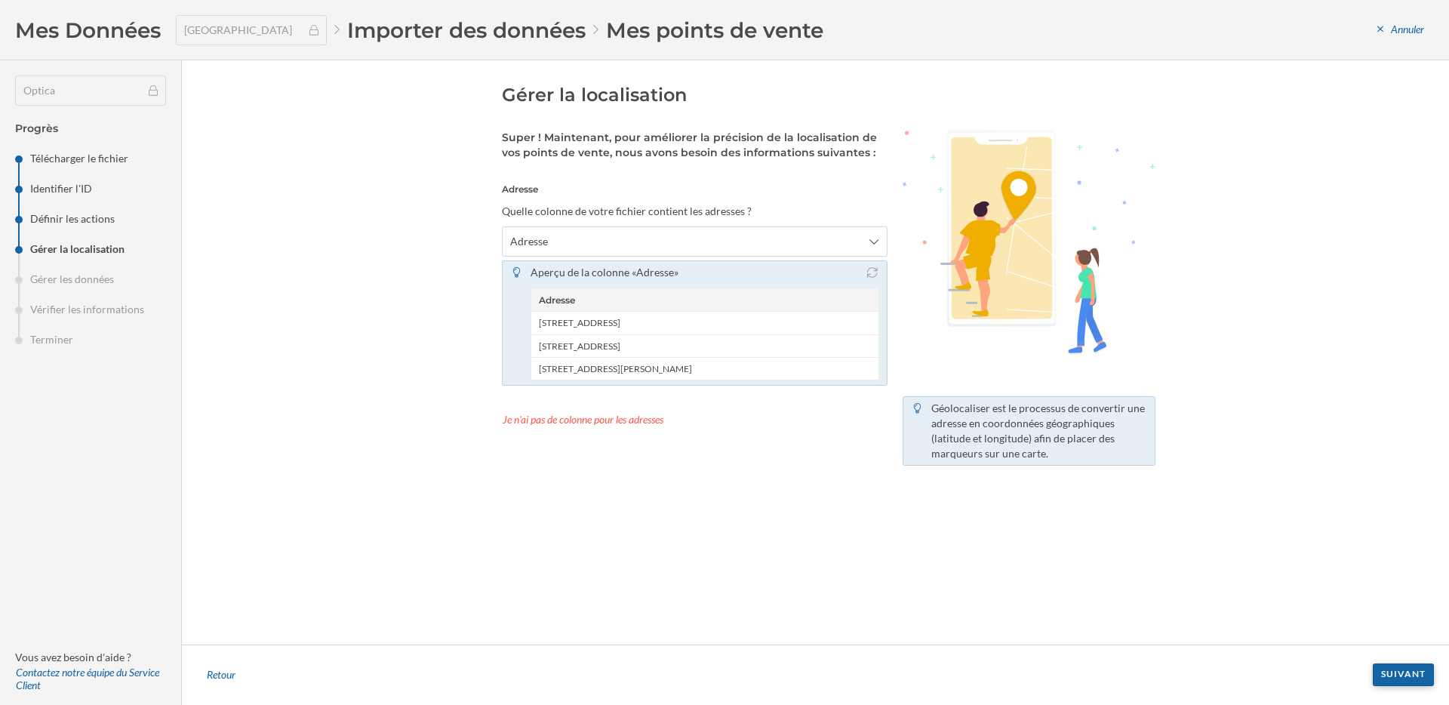
click at [1412, 676] on div "Suivant" at bounding box center [1403, 675] width 61 height 23
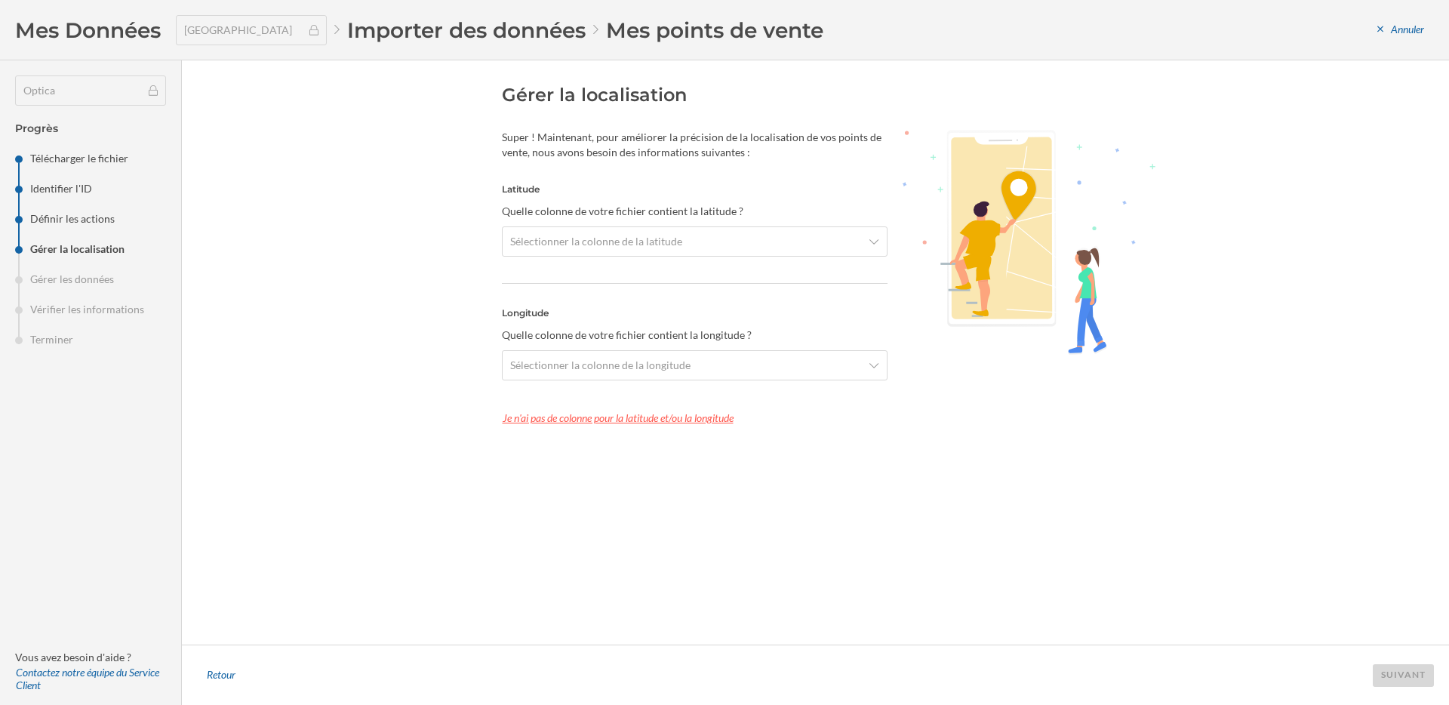
click at [677, 420] on div "Je n'ai pas de colonne pour la latitude et/ou la longitude" at bounding box center [695, 418] width 386 height 23
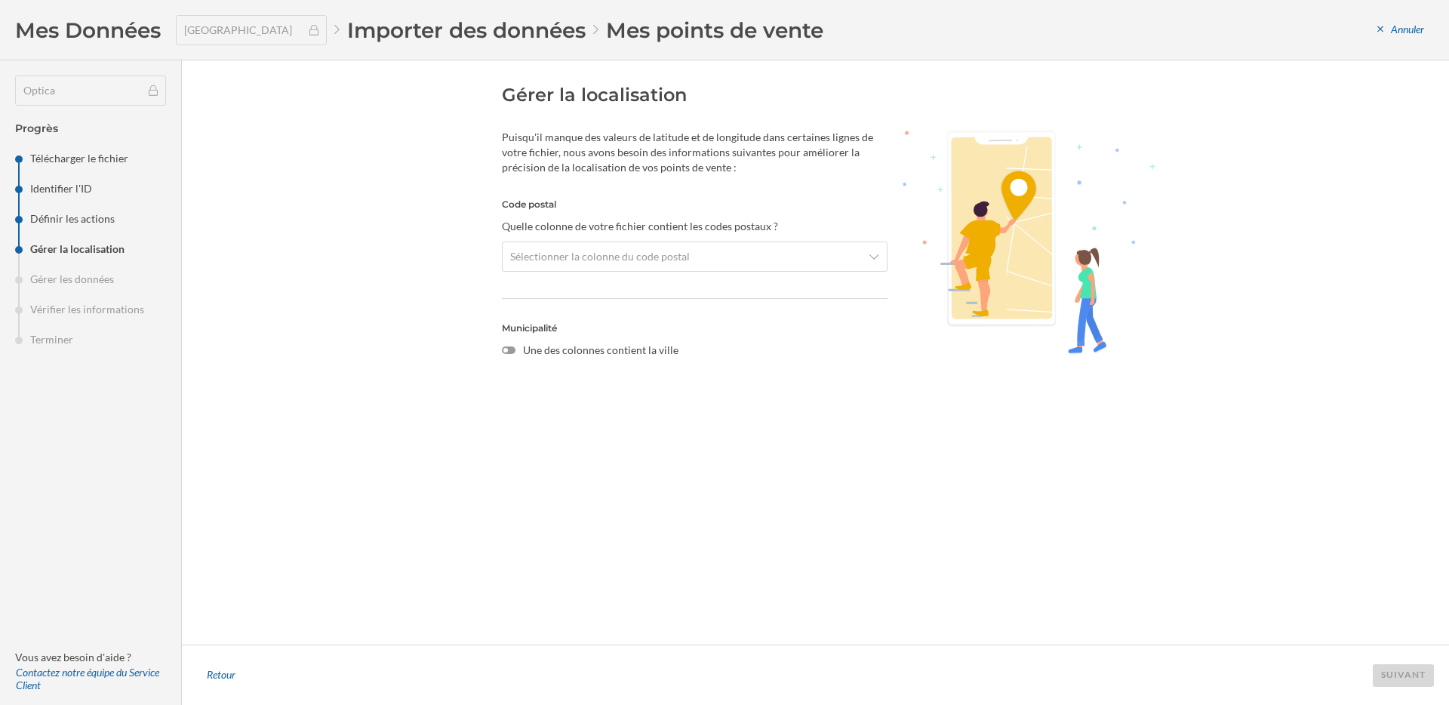
click at [627, 352] on label "Une des colonnes contient la ville" at bounding box center [695, 350] width 386 height 15
click at [0, 0] on input "Une des colonnes contient la ville" at bounding box center [0, 0] width 0 height 0
click at [620, 378] on span "Sélectionner la colonne de la ville" at bounding box center [587, 380] width 155 height 15
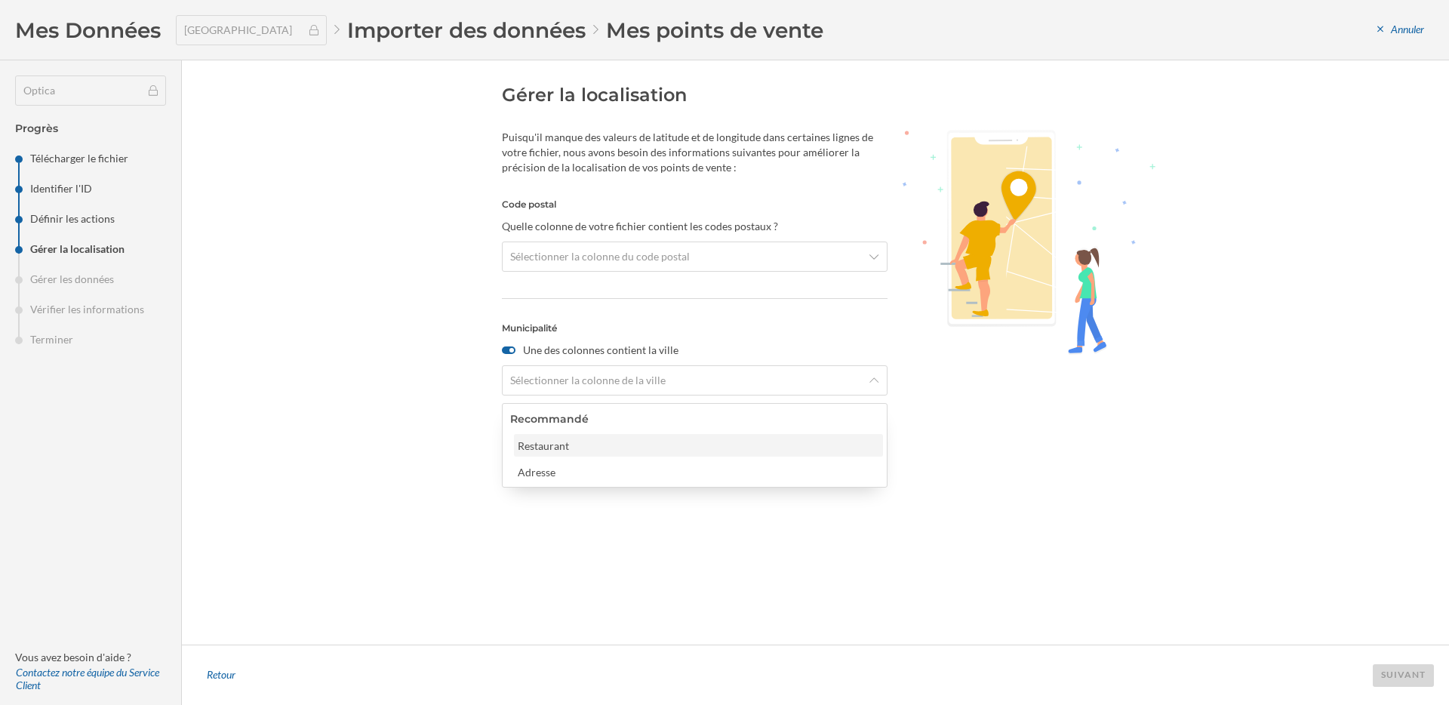
click at [601, 440] on div "Restaurant" at bounding box center [698, 446] width 360 height 16
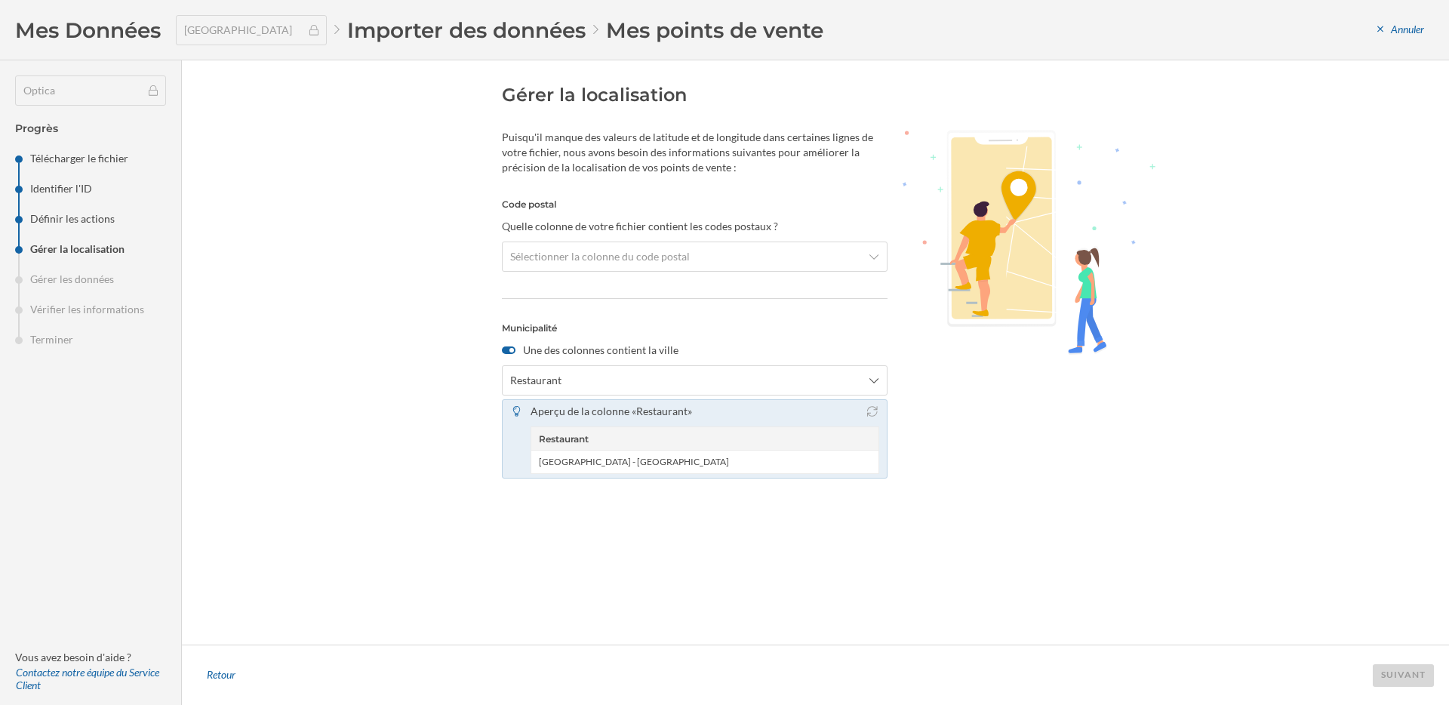
click at [702, 544] on div "Gérer la localisation Puisqu'il manque des valeurs de latitude et de longitude …" at bounding box center [829, 352] width 654 height 539
click at [1008, 466] on aside "Created with sketchtool." at bounding box center [1029, 304] width 253 height 349
click at [807, 261] on span "Sélectionner la colonne du code postal" at bounding box center [686, 256] width 353 height 15
click at [999, 441] on aside "Created with sketchtool." at bounding box center [1029, 304] width 253 height 349
click at [836, 332] on h5 "Municipalité" at bounding box center [695, 329] width 386 height 14
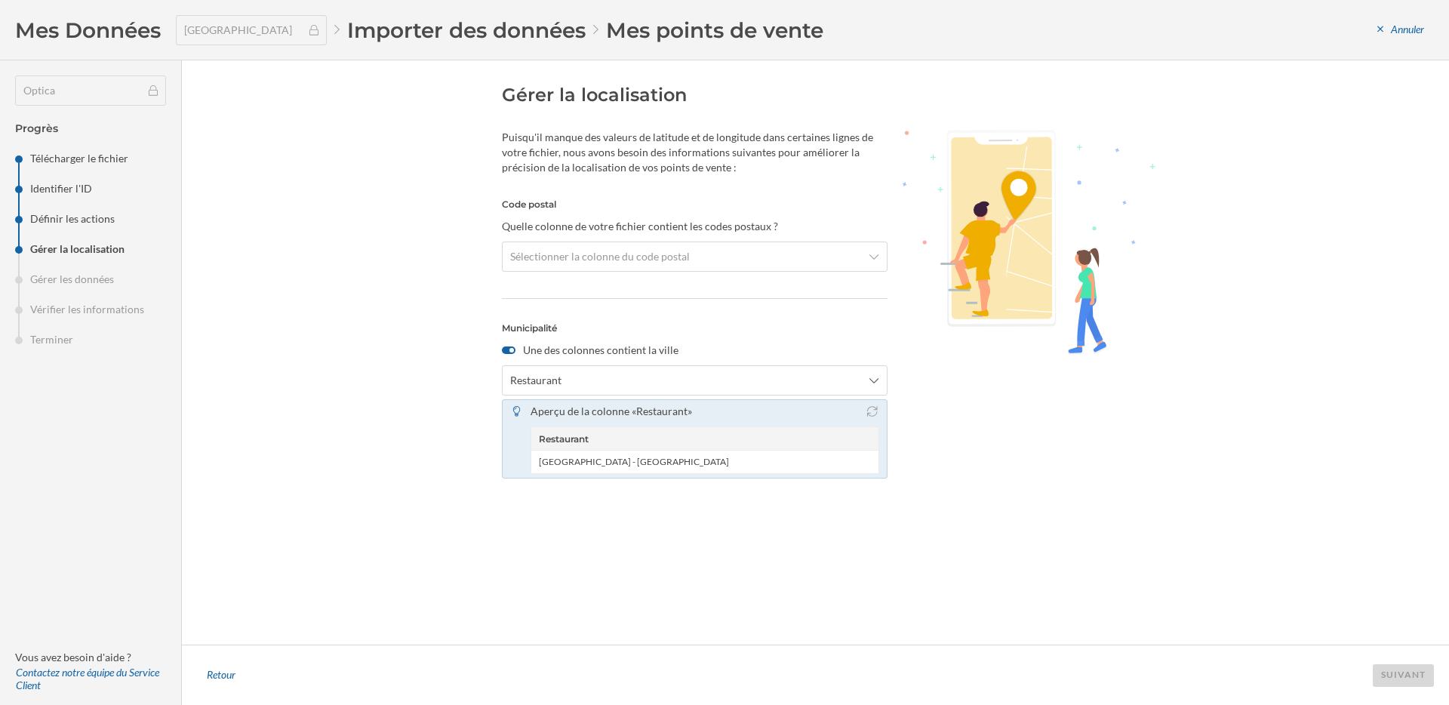
click at [408, 300] on div "Gérer la localisation Puisqu'il manque des valeurs de latitude et de longitude …" at bounding box center [815, 352] width 1267 height 584
click at [223, 670] on div "Retour" at bounding box center [221, 675] width 48 height 23
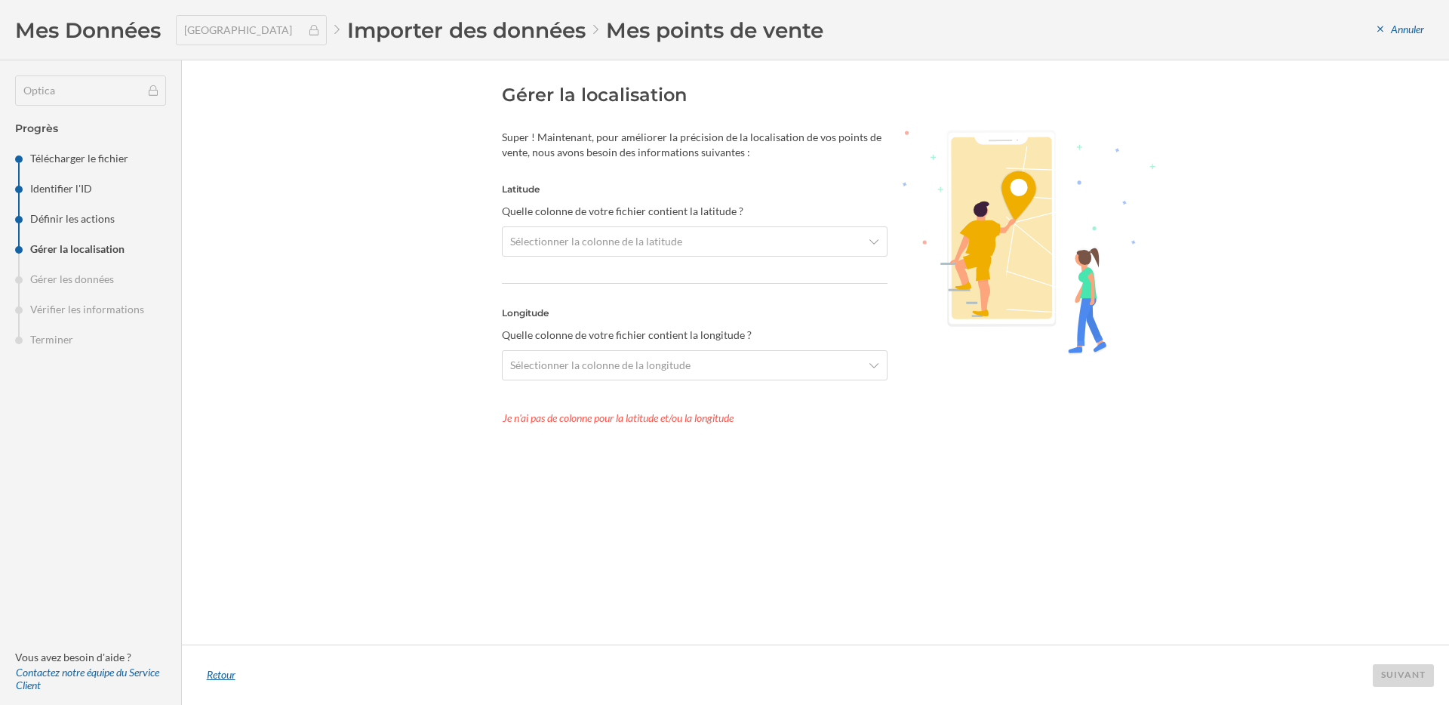
click at [223, 673] on div "Retour" at bounding box center [221, 675] width 48 height 23
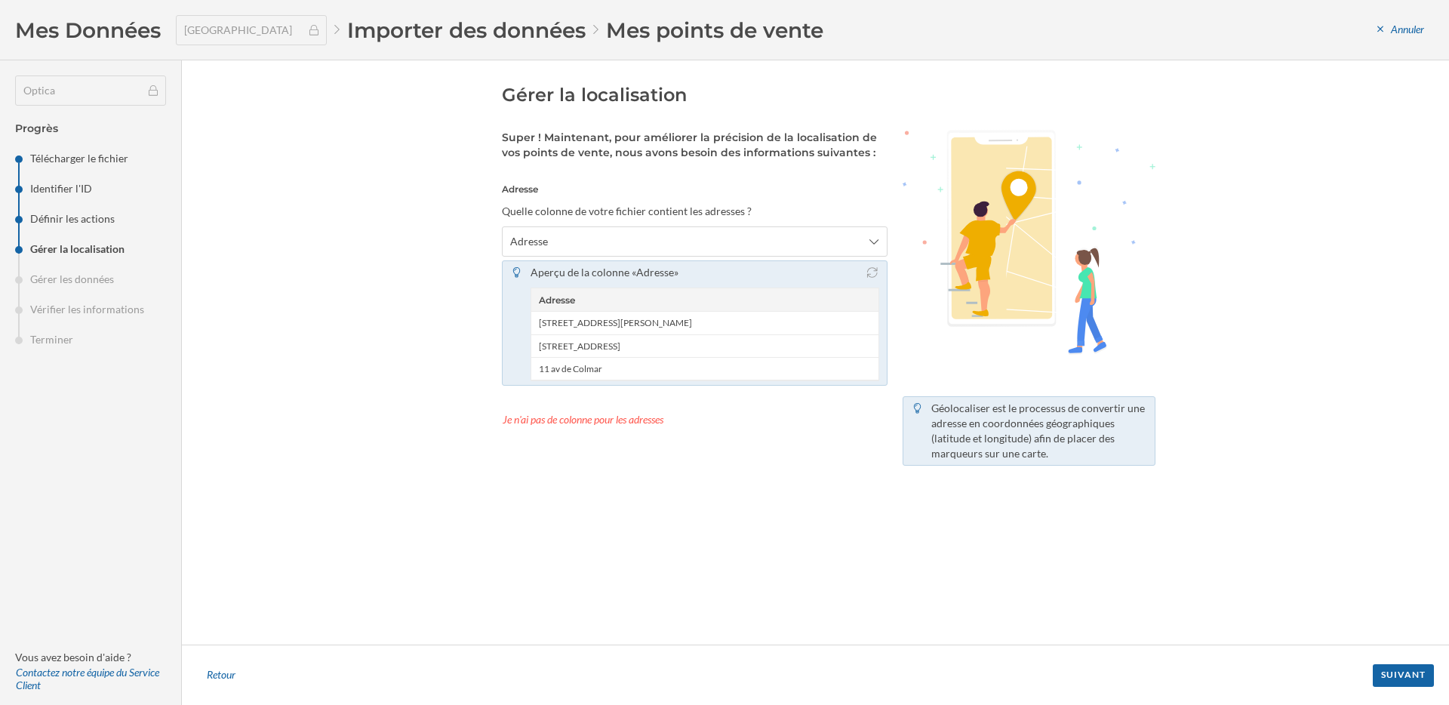
click at [223, 673] on div "Retour" at bounding box center [221, 675] width 48 height 23
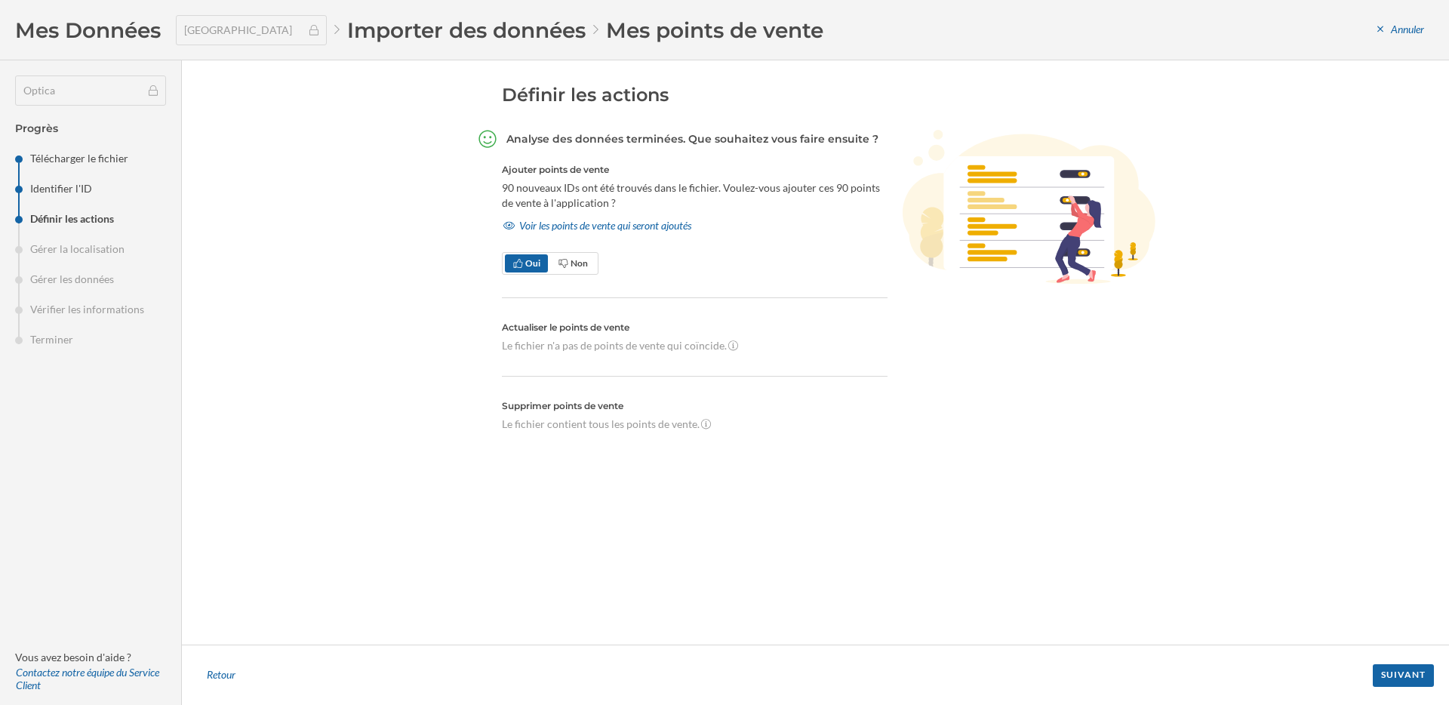
click at [223, 673] on div "Retour" at bounding box center [221, 675] width 48 height 23
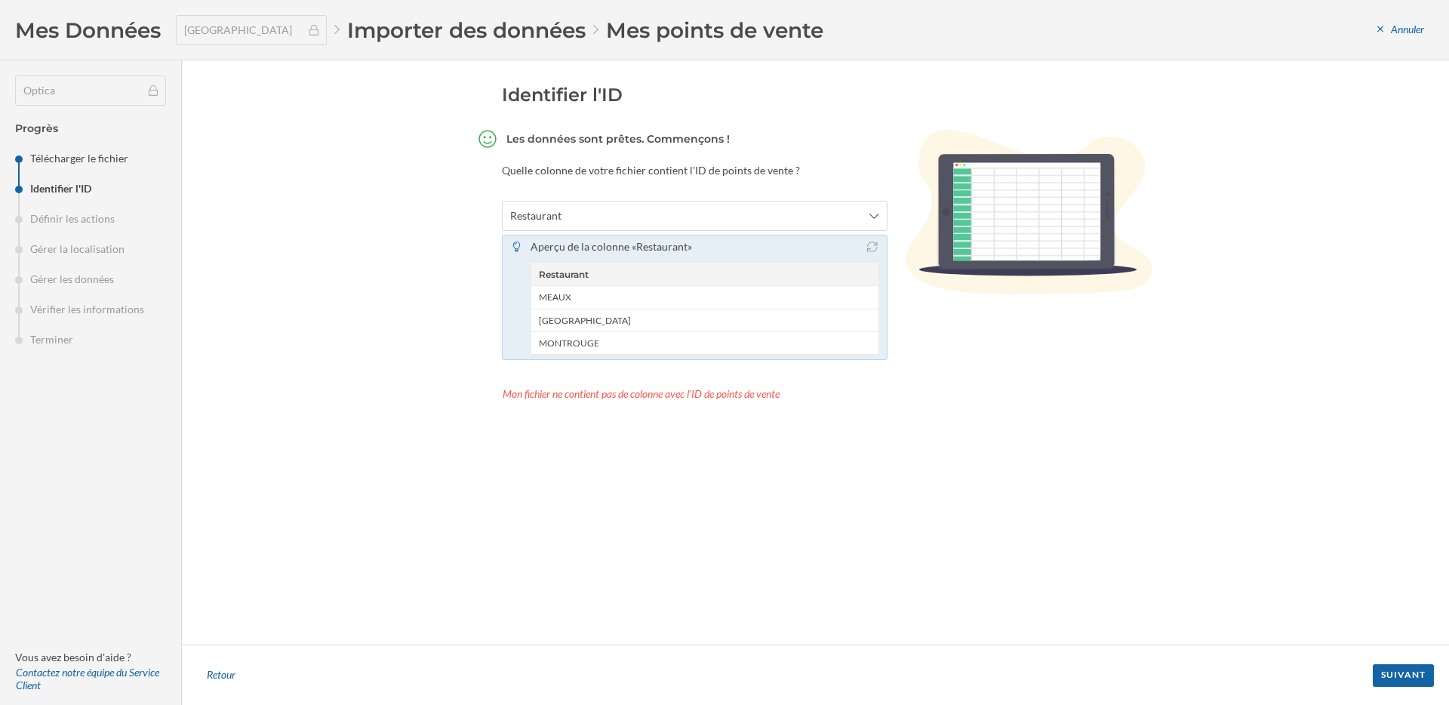
click at [223, 673] on div "Retour" at bounding box center [221, 675] width 48 height 23
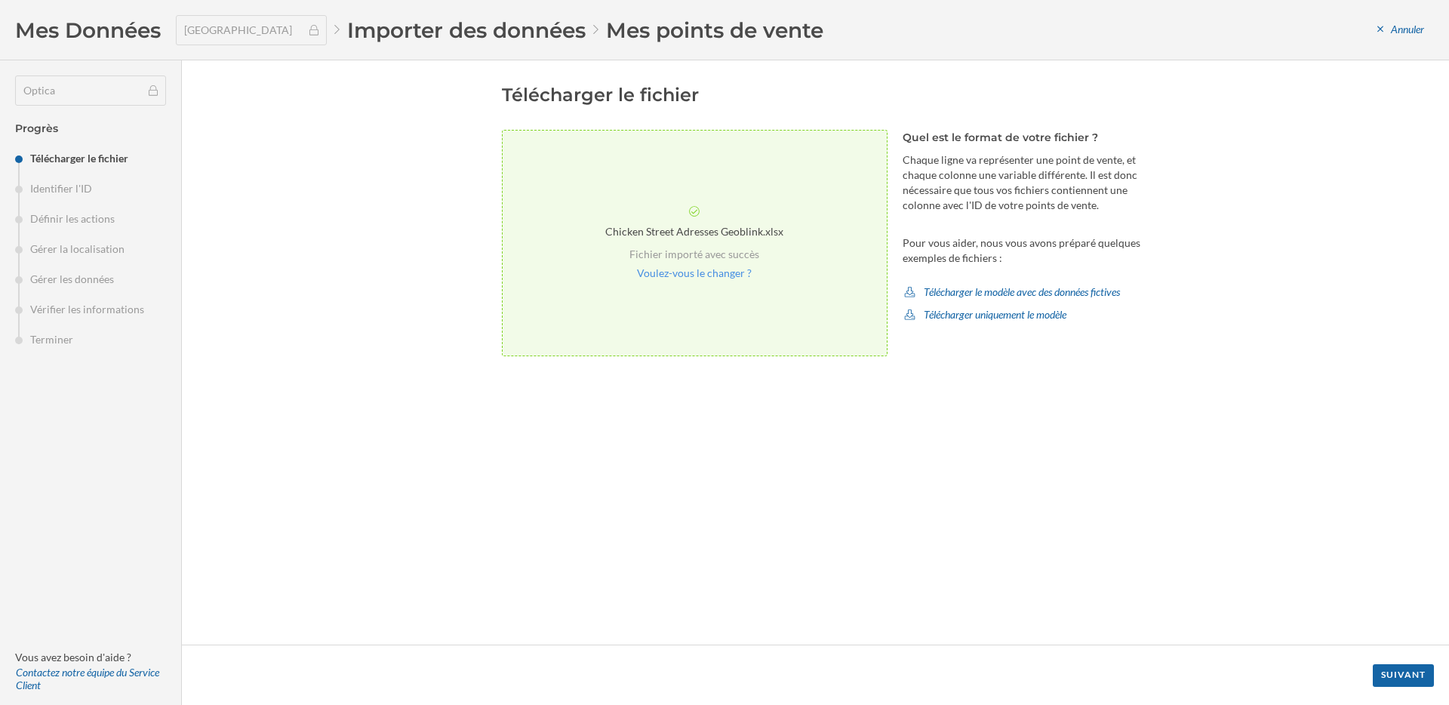
click at [302, 568] on div "Télécharger le fichier Chicken Street Adresses Geoblink.xlsx Fichier importé av…" at bounding box center [815, 352] width 1267 height 584
